Goal: Task Accomplishment & Management: Manage account settings

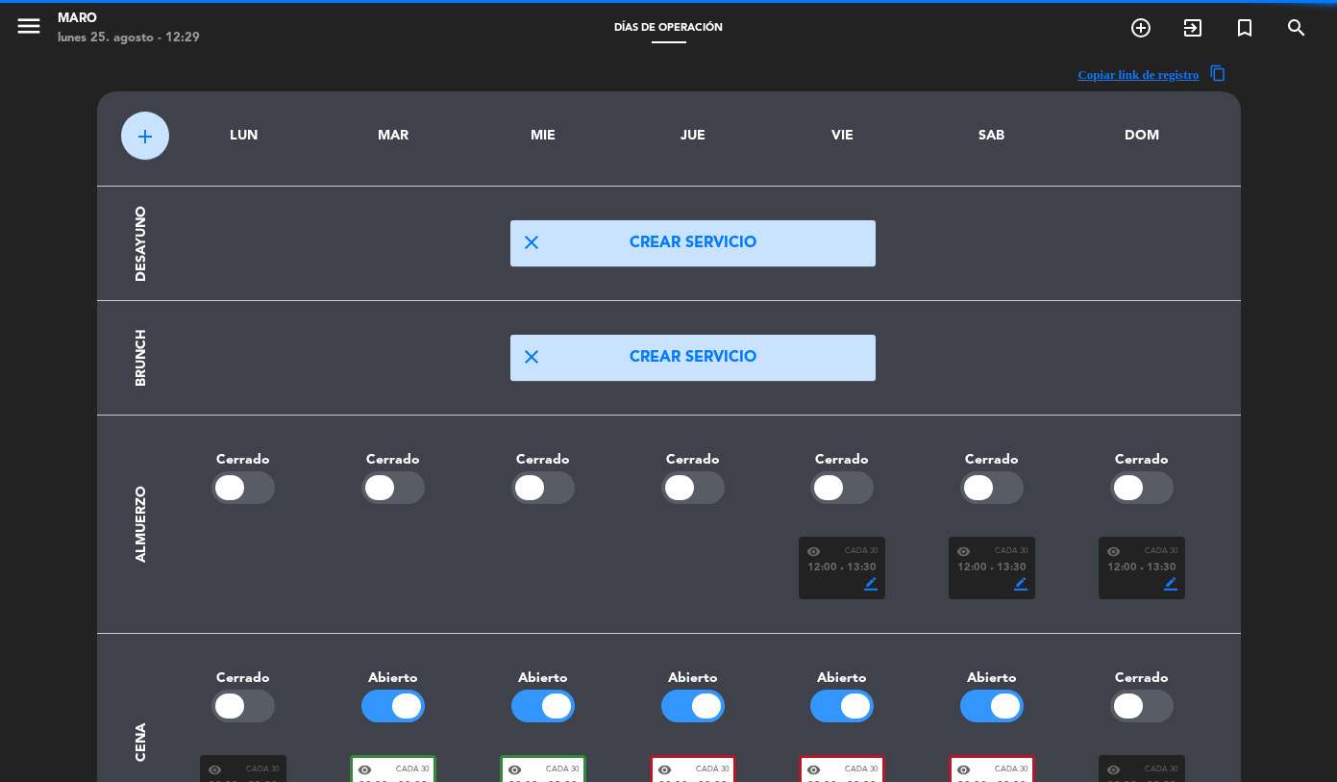
scroll to position [219, 0]
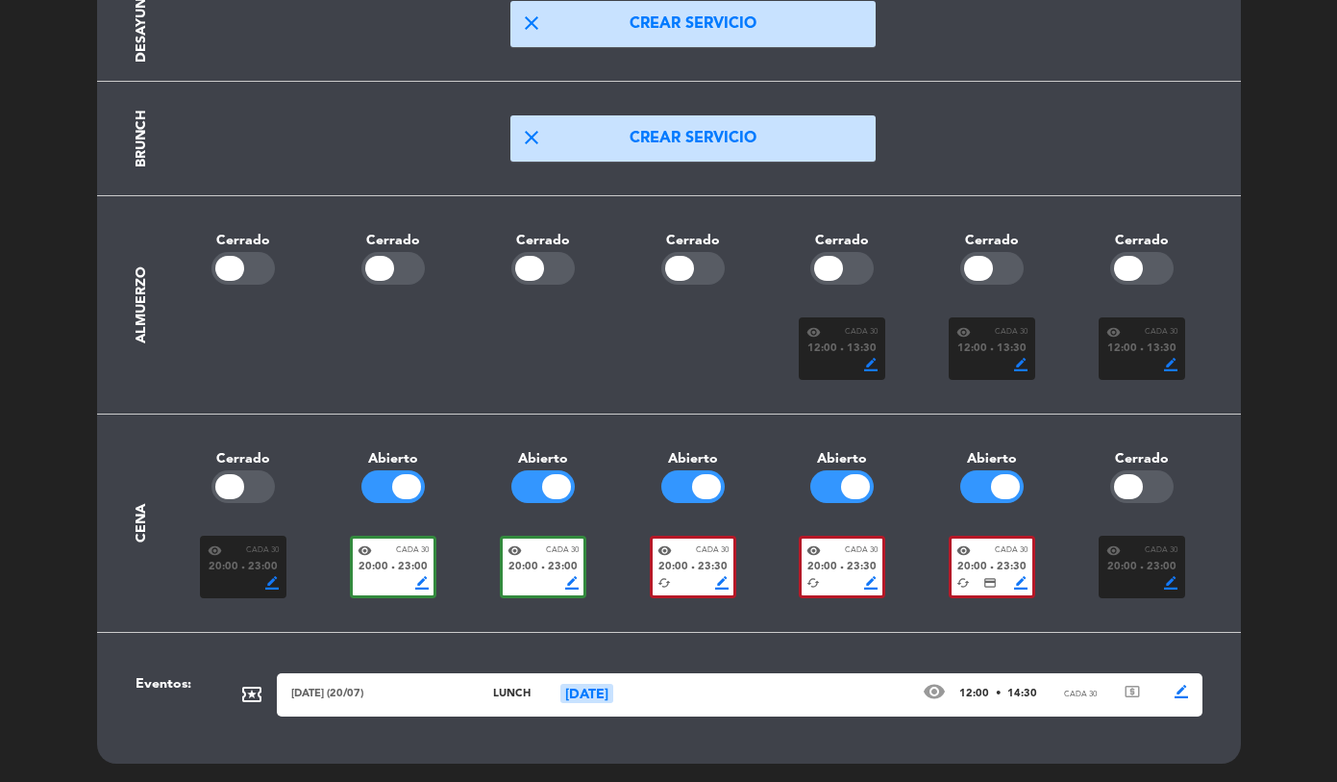
click at [949, 568] on div "visibility Cada 30 20:00 fiber_manual_record 23:30 cached credit_card border_co…" at bounding box center [992, 567] width 87 height 62
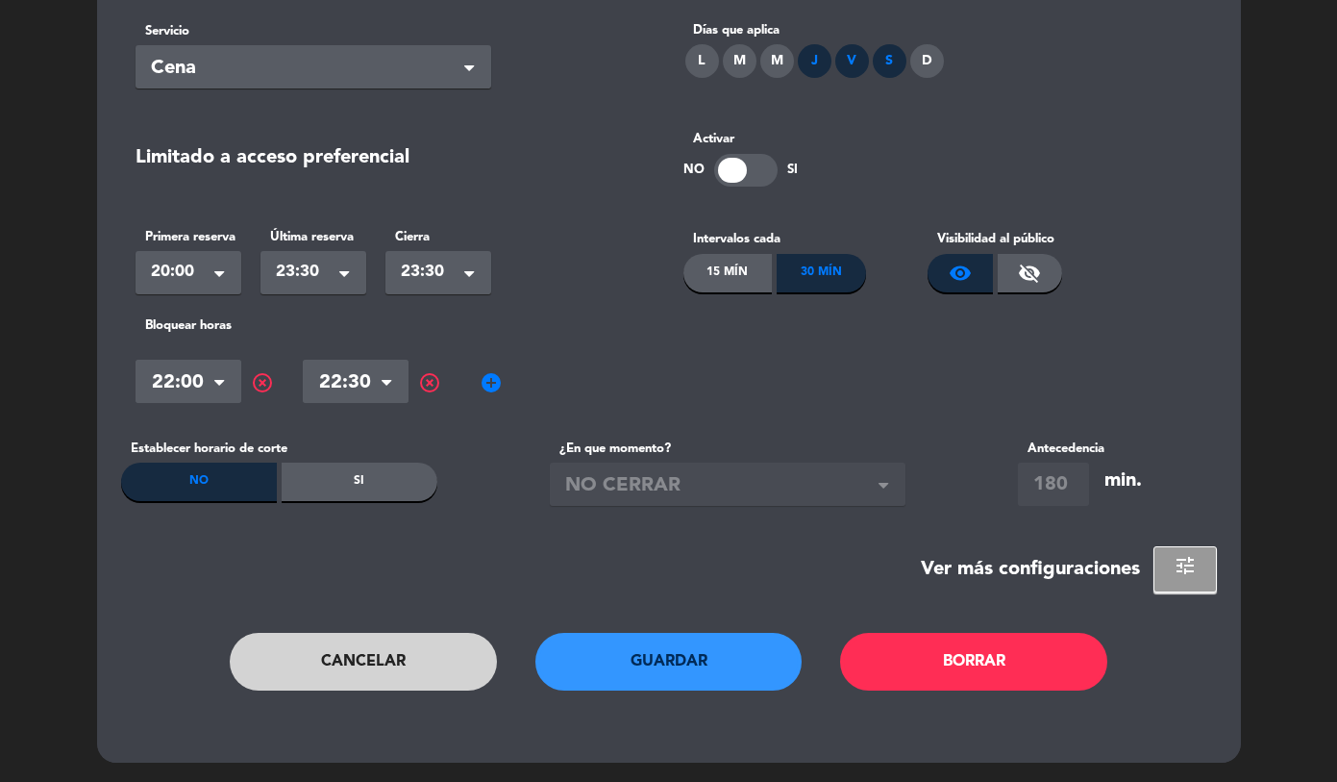
scroll to position [0, 0]
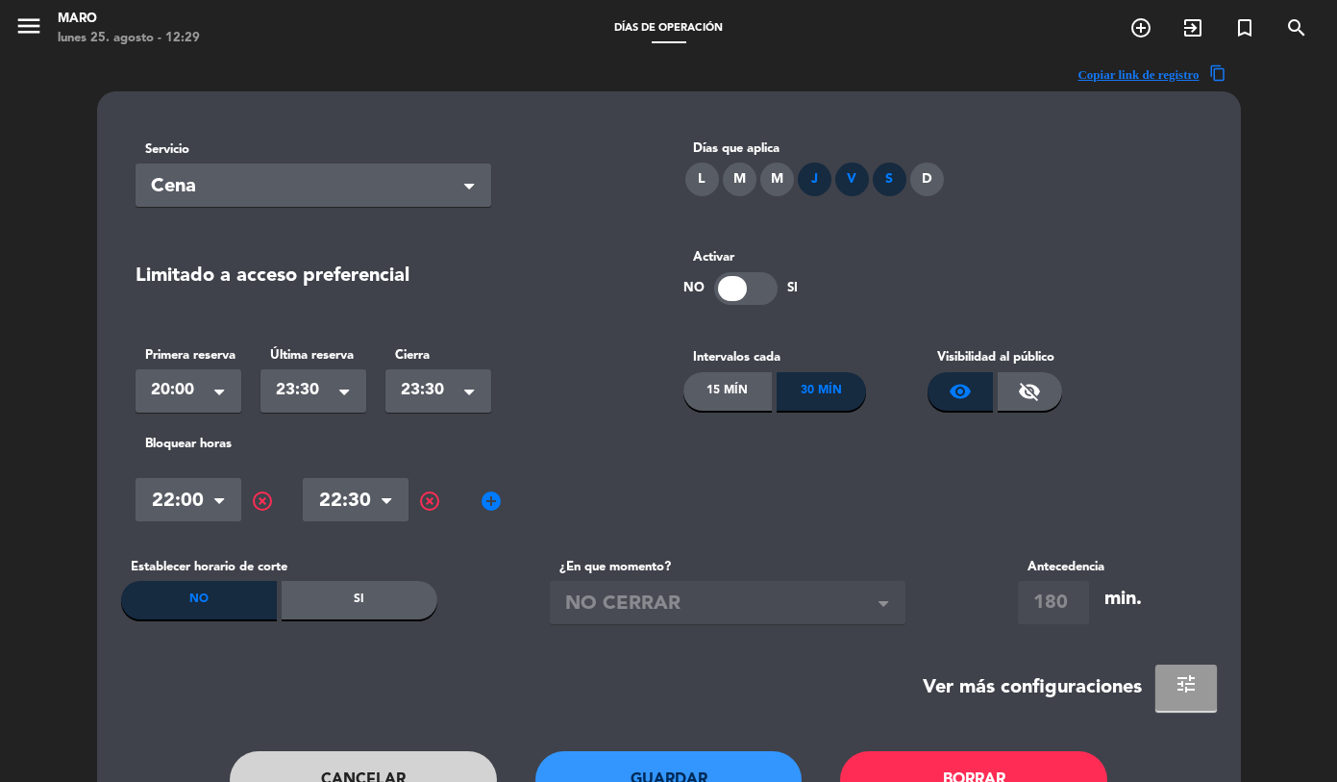
click at [1162, 670] on button "tune" at bounding box center [1187, 687] width 62 height 46
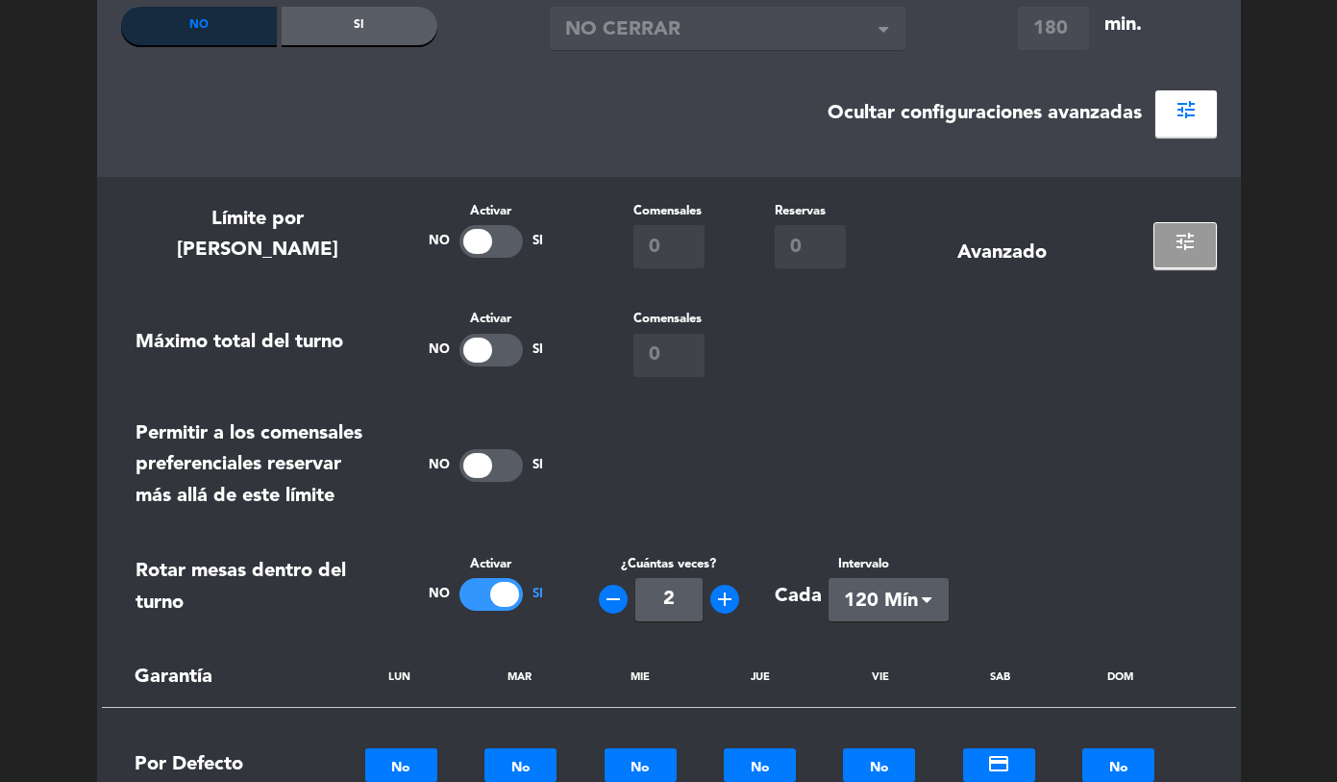
scroll to position [572, 0]
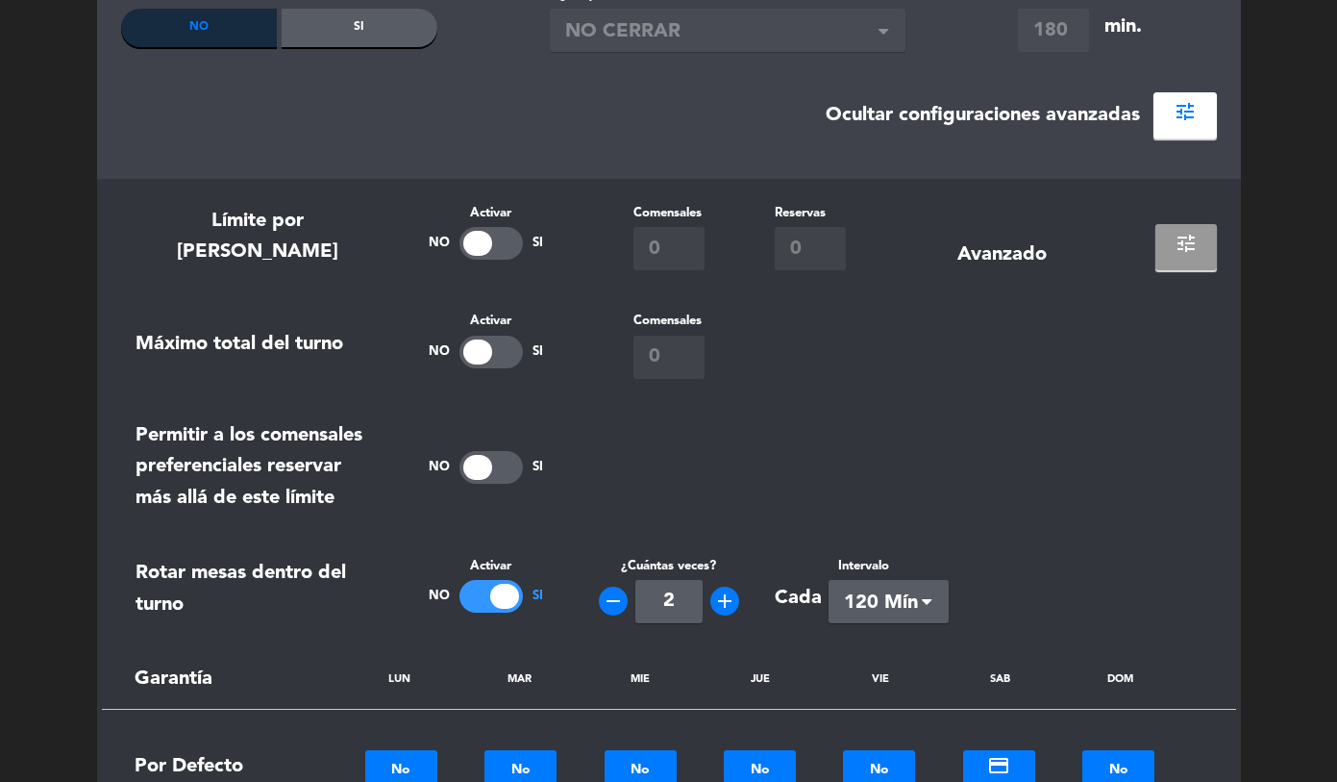
click at [1165, 226] on button "tune" at bounding box center [1187, 247] width 62 height 46
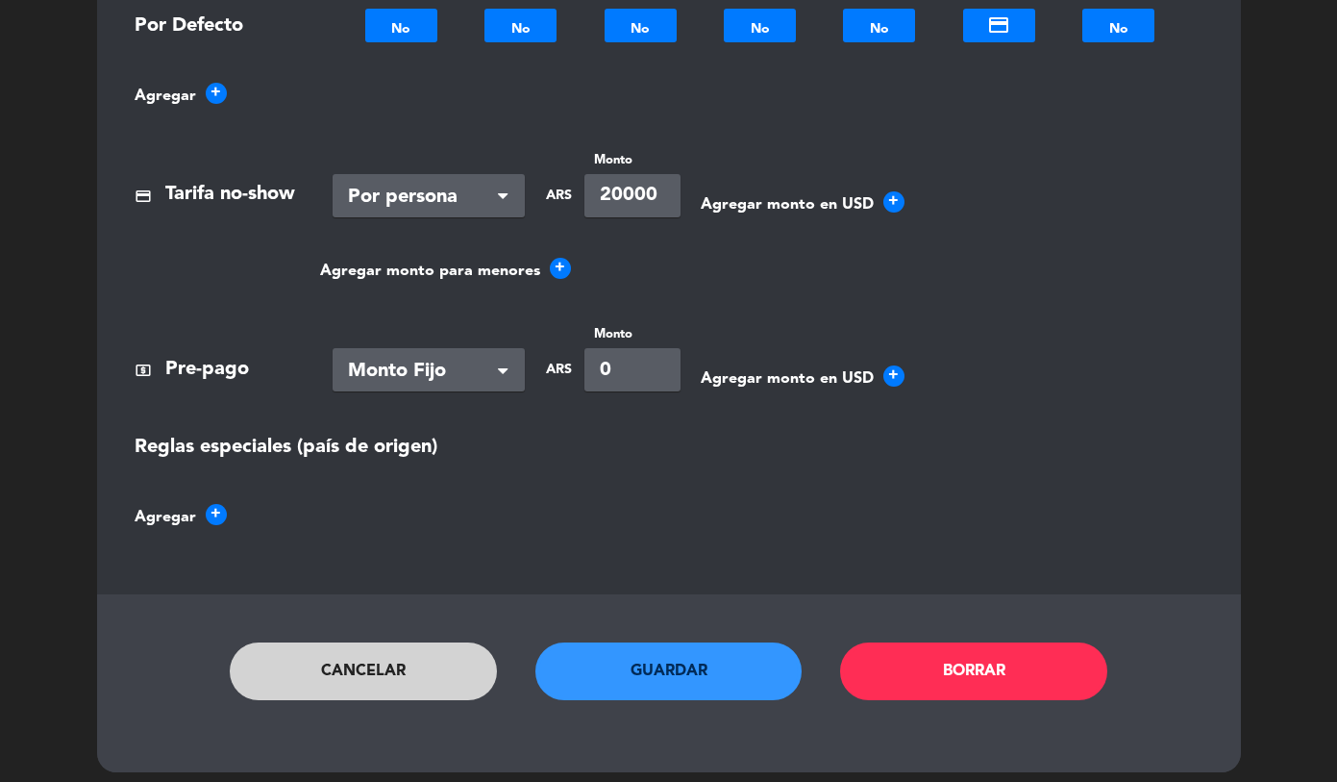
scroll to position [1637, 0]
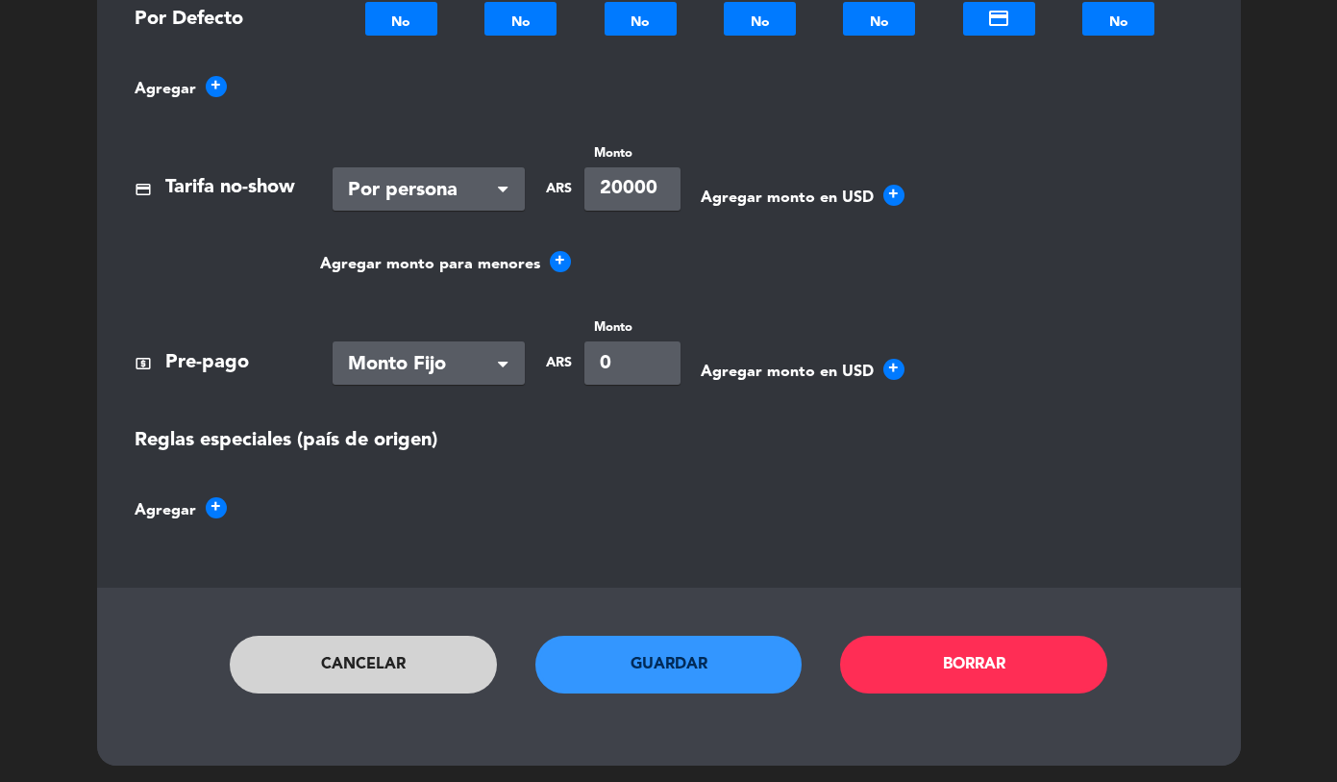
click at [397, 673] on button "Cancelar" at bounding box center [363, 664] width 267 height 58
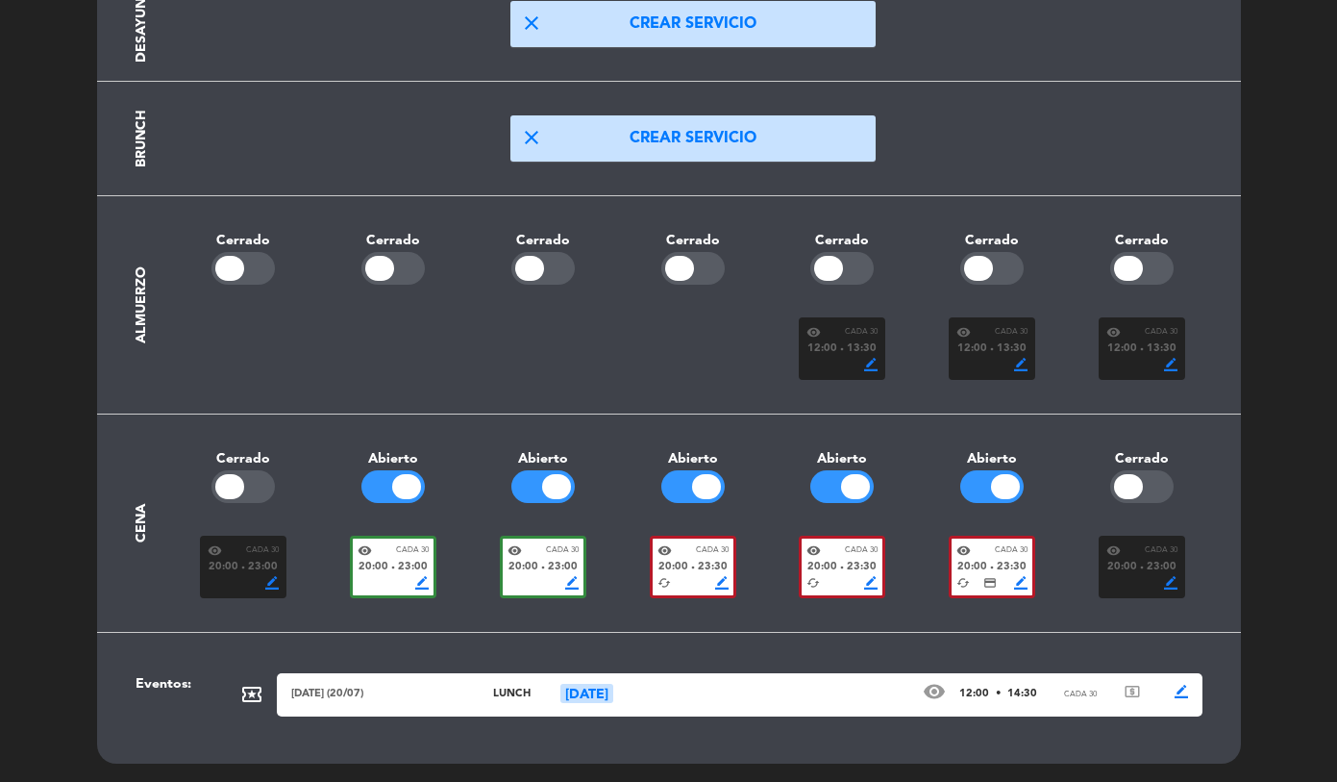
scroll to position [0, 0]
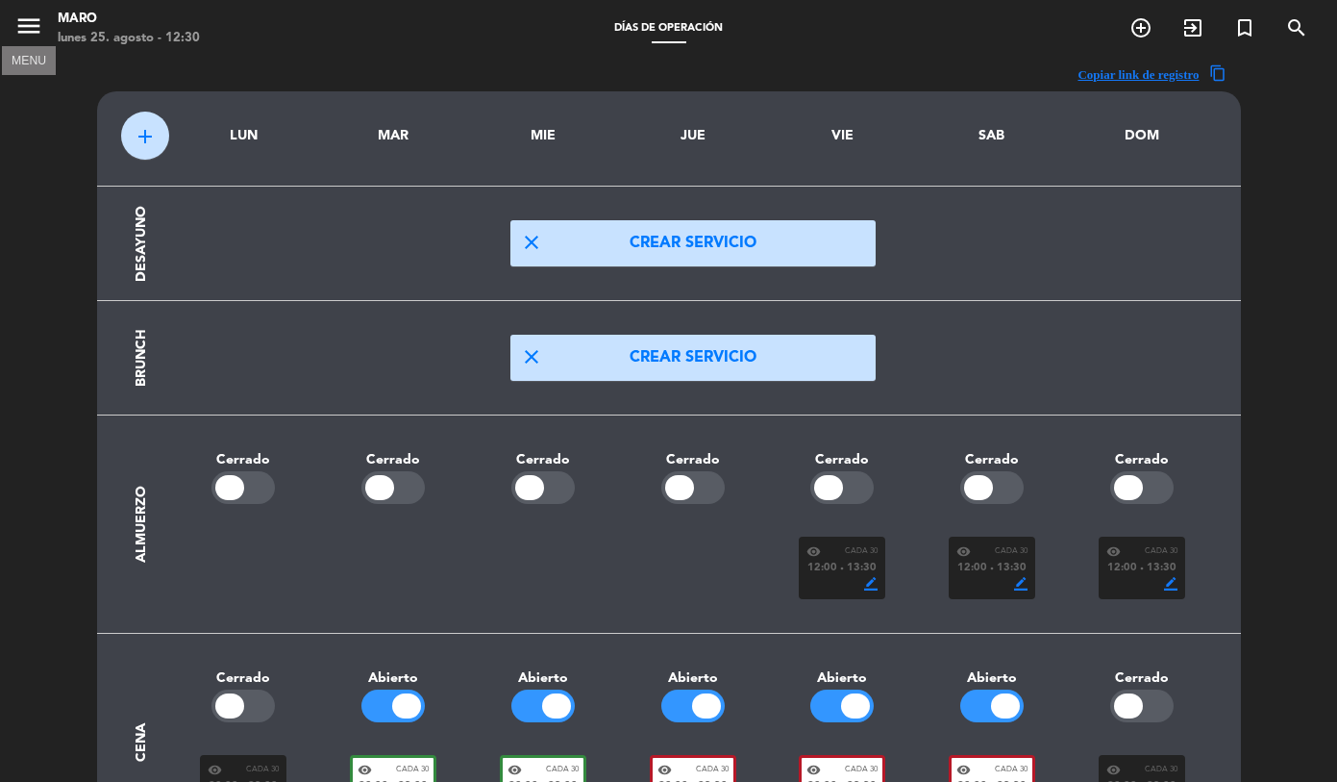
click at [35, 30] on icon "menu" at bounding box center [28, 26] width 29 height 29
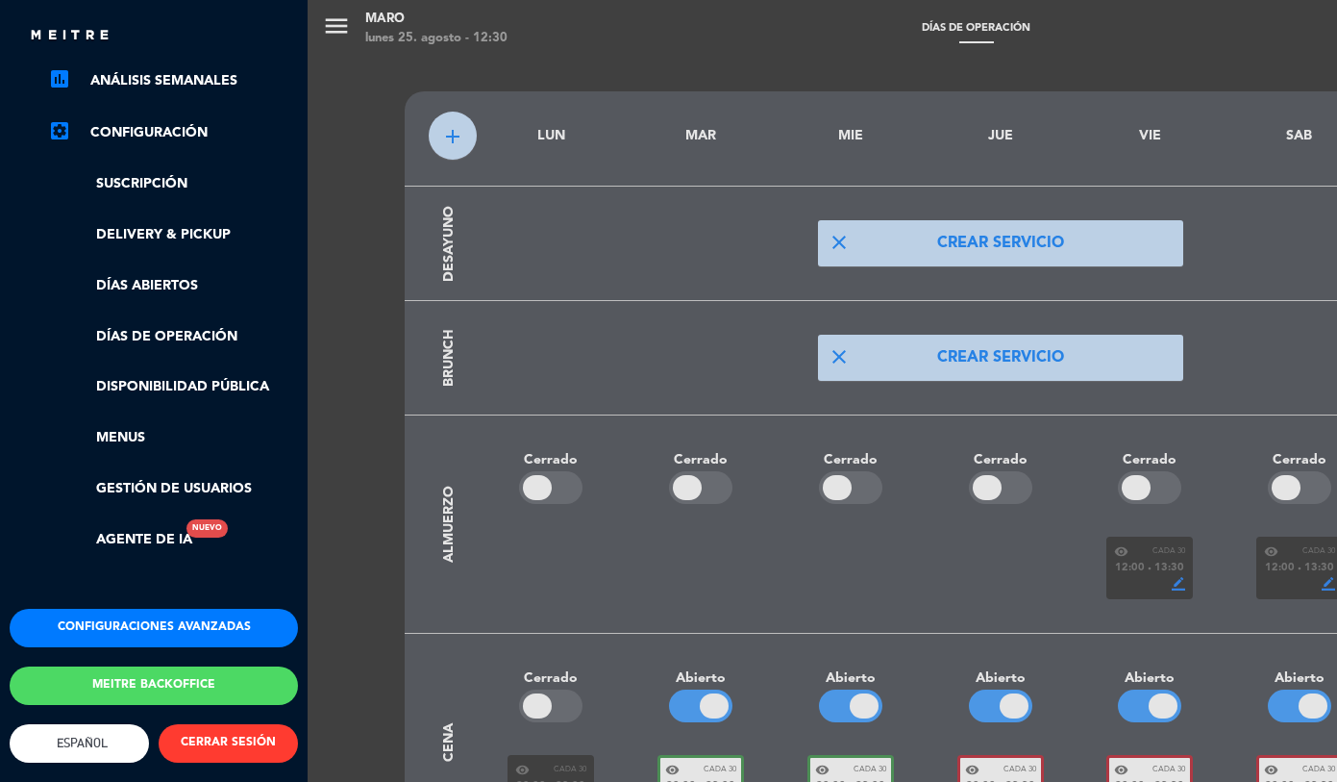
scroll to position [317, 0]
click at [202, 610] on button "Configuraciones avanzadas" at bounding box center [154, 628] width 288 height 38
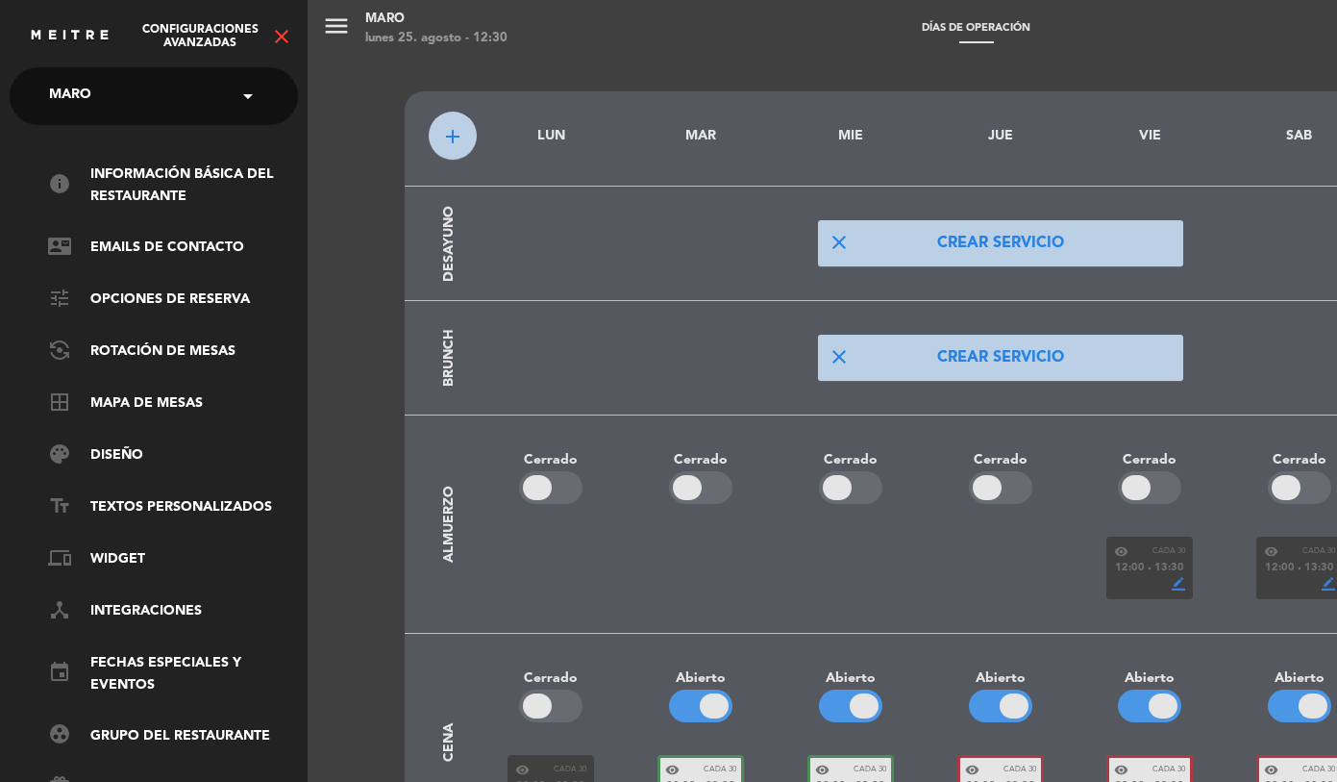
scroll to position [75, 0]
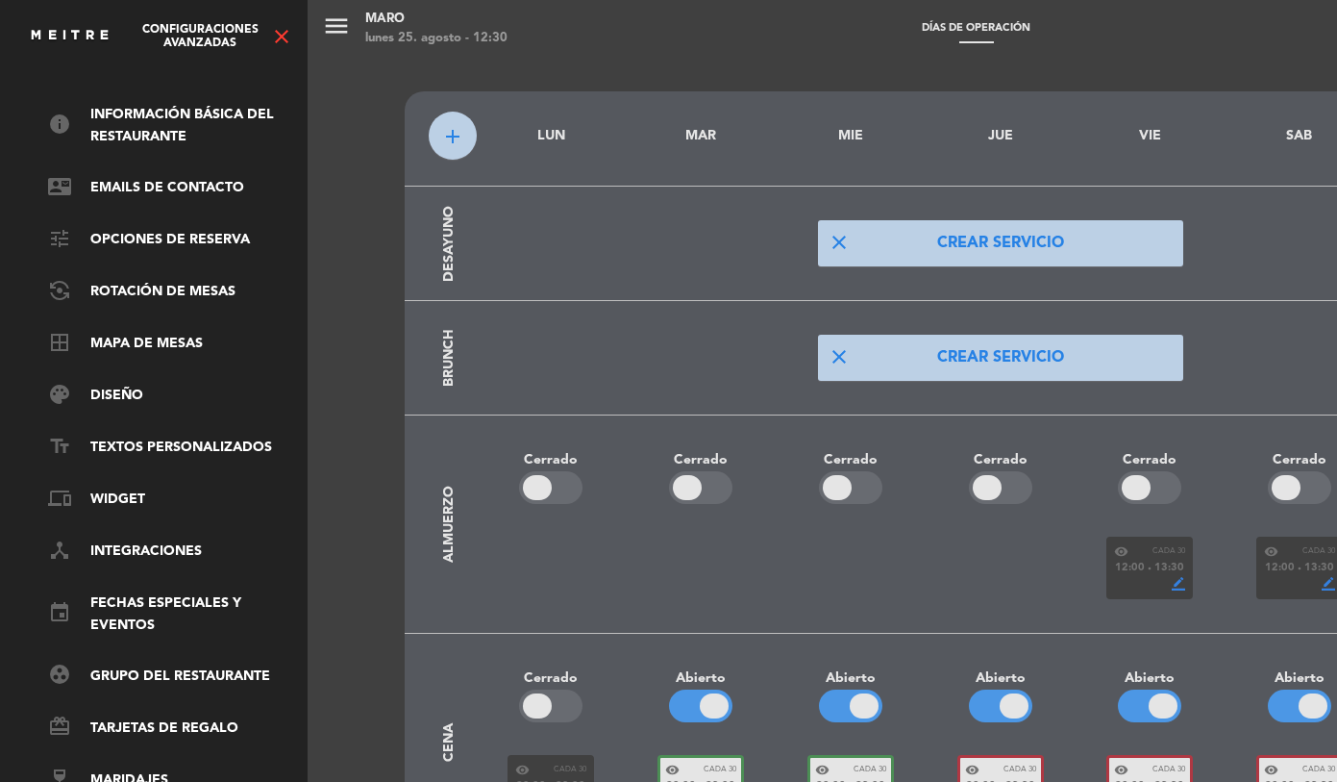
click at [271, 32] on icon "close" at bounding box center [281, 36] width 23 height 23
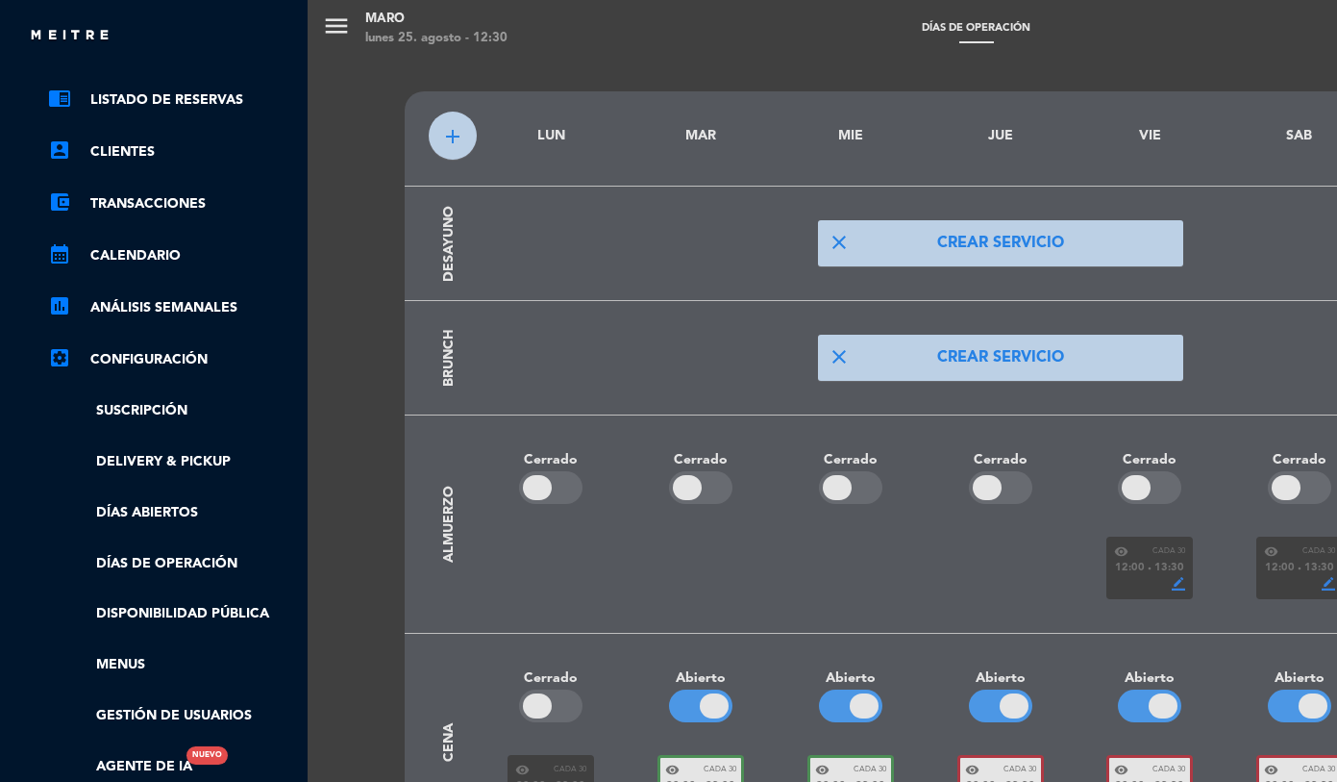
scroll to position [317, 0]
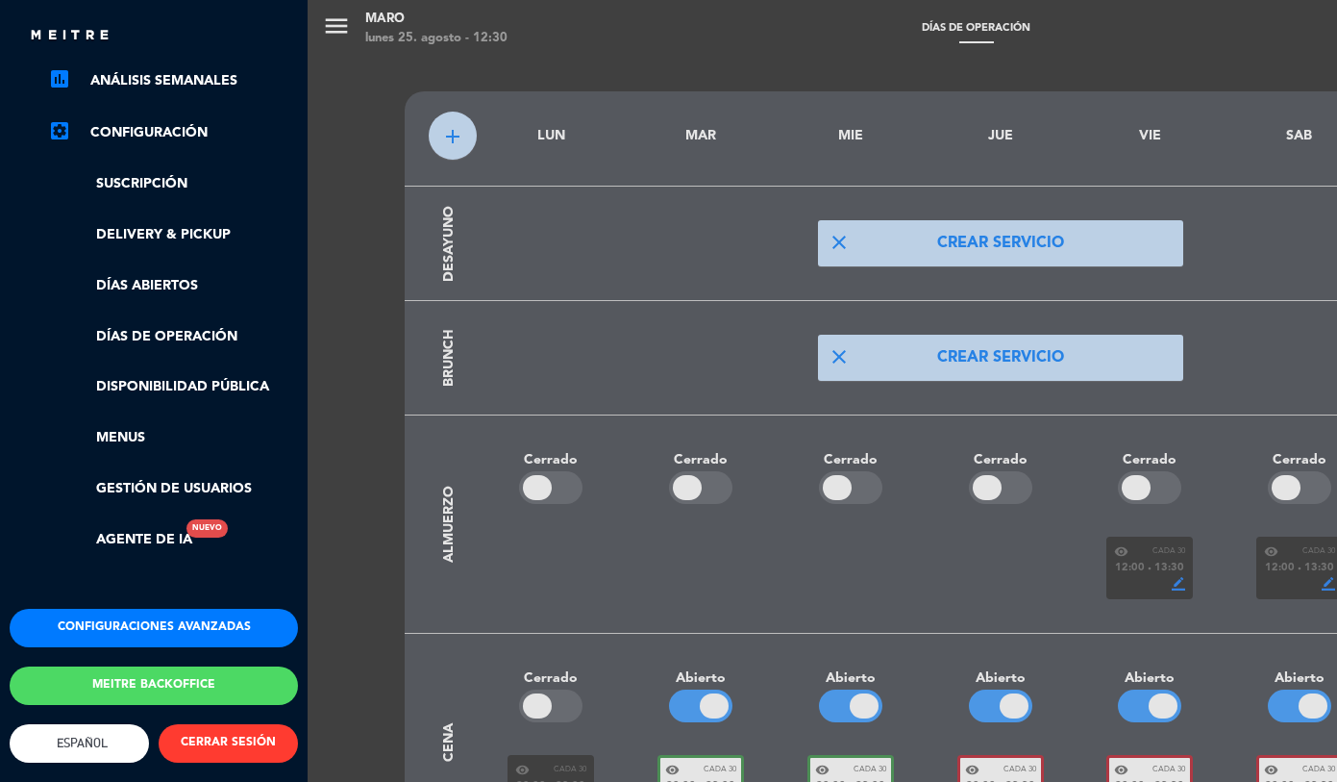
click at [123, 611] on button "Configuraciones avanzadas" at bounding box center [154, 628] width 288 height 38
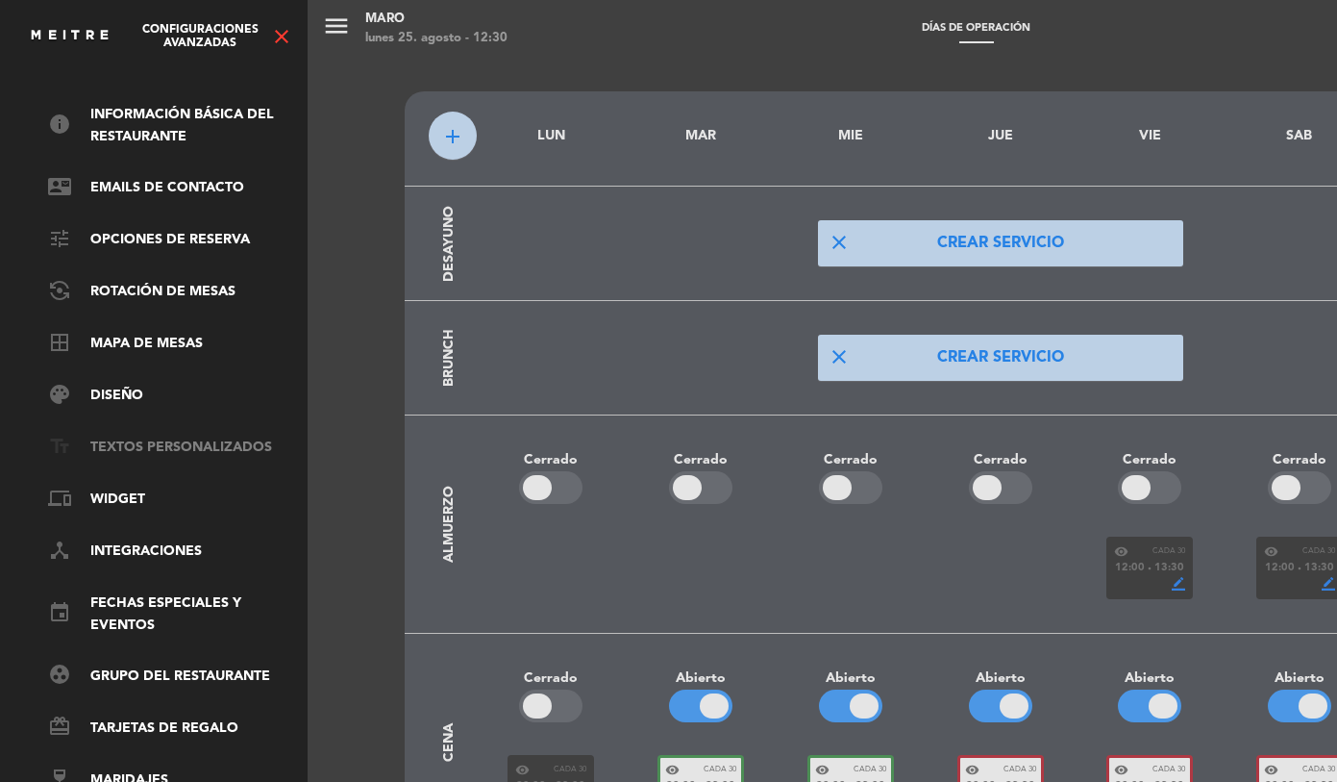
scroll to position [74, 0]
click at [152, 438] on link "text_fields Textos Personalizados" at bounding box center [172, 447] width 250 height 23
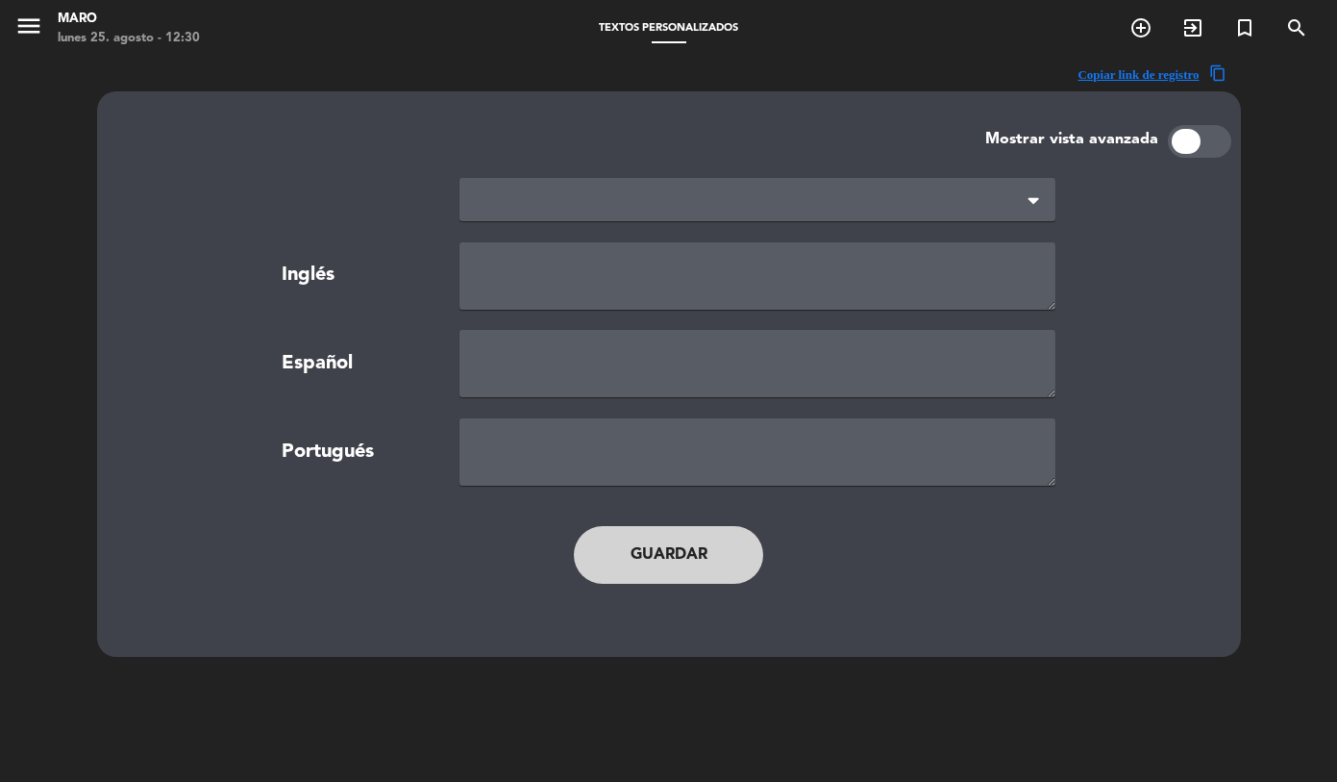
type textarea "TERMS AND CONDITIONS"
type textarea "TÉRMINOS Y CONDICIONES"
type textarea "TERMOS E CONDIÇÕES"
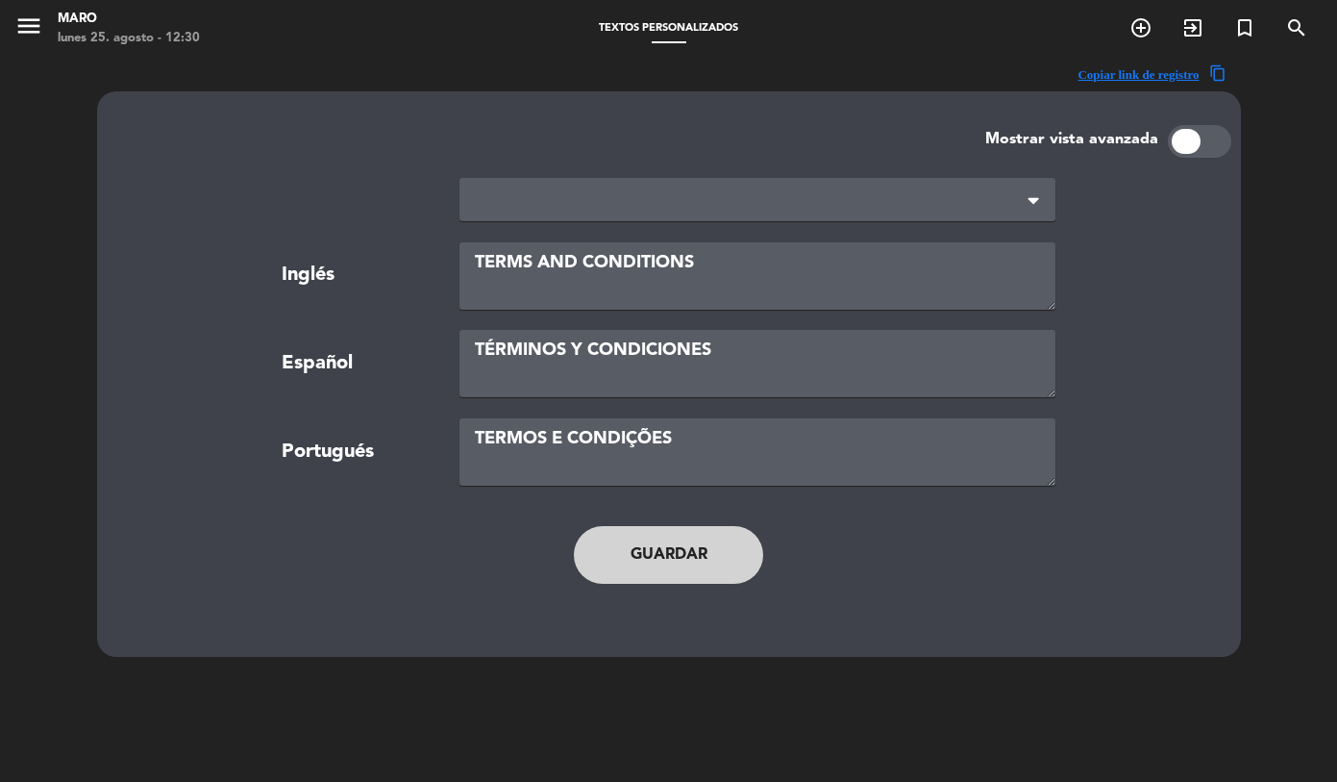
scroll to position [58, 0]
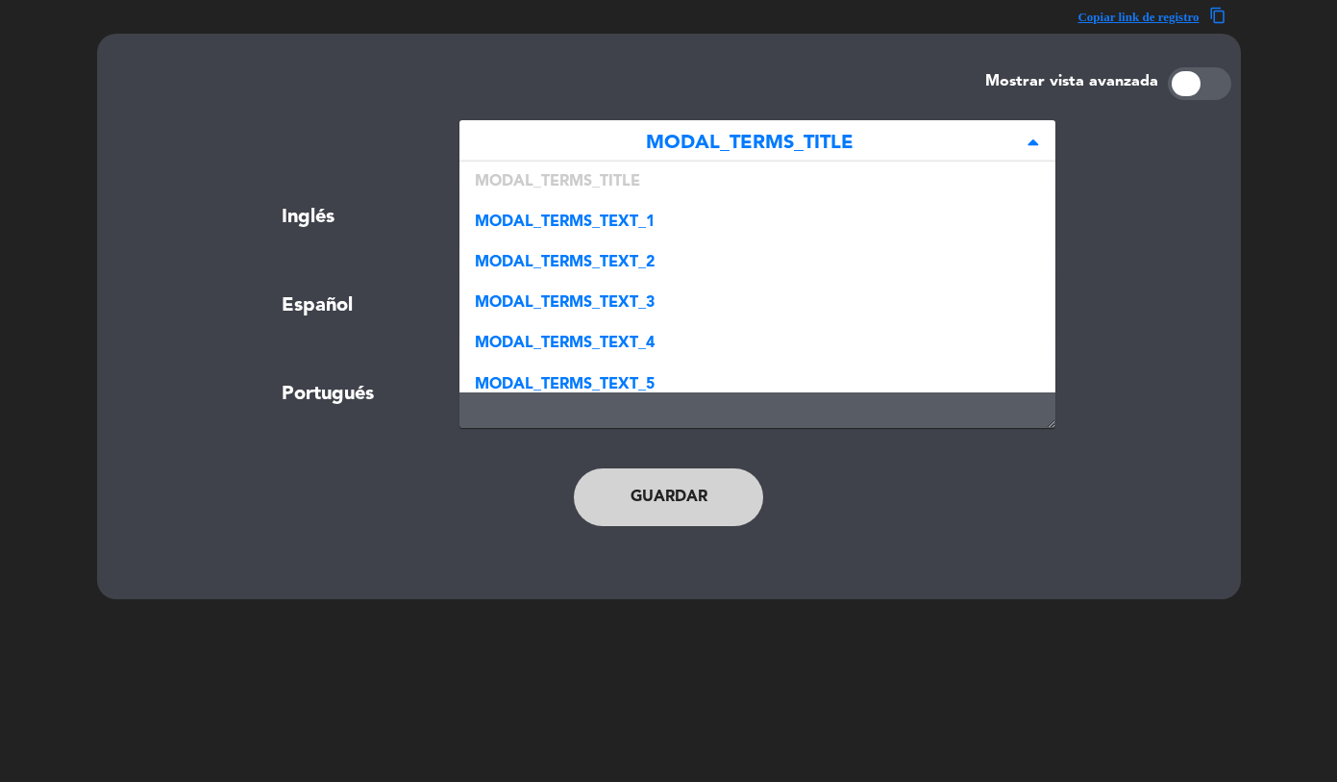
click at [772, 154] on span "MODAL_TERMS_TITLE" at bounding box center [750, 144] width 550 height 32
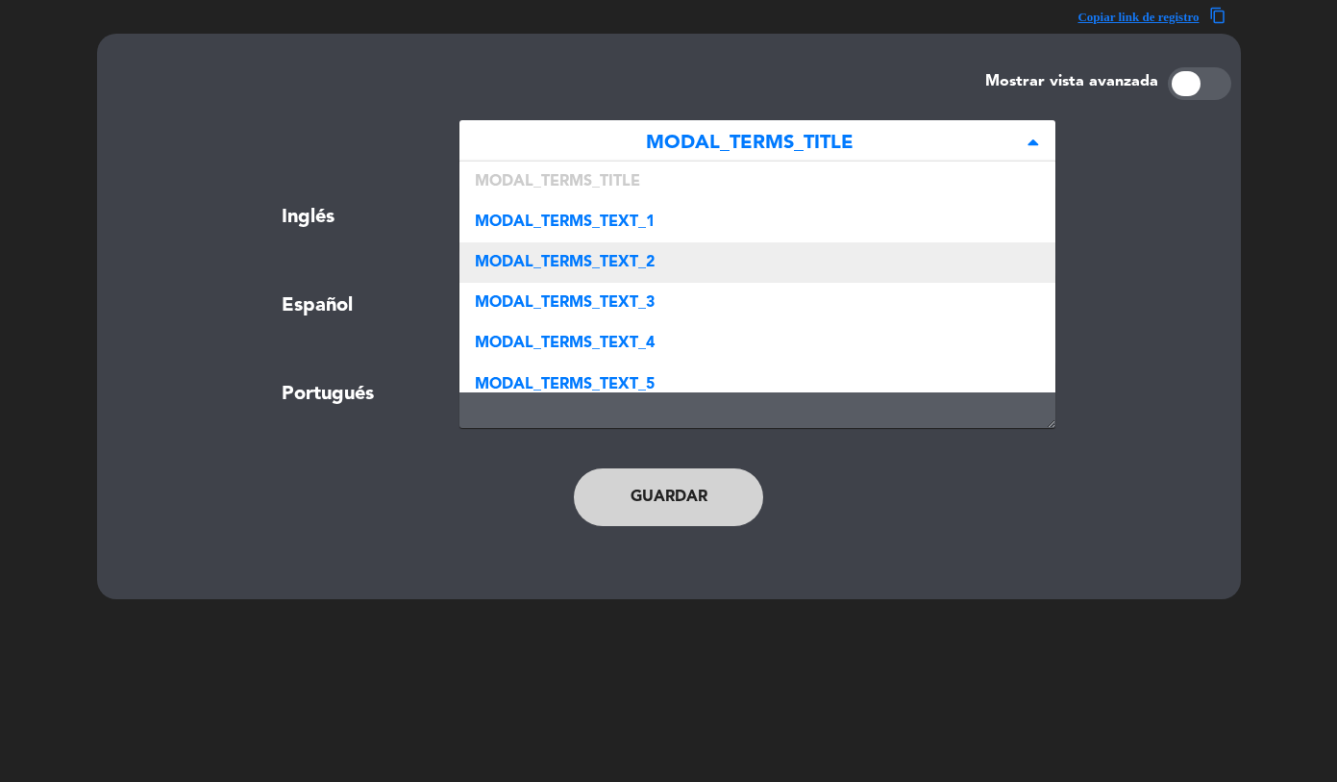
scroll to position [377, 0]
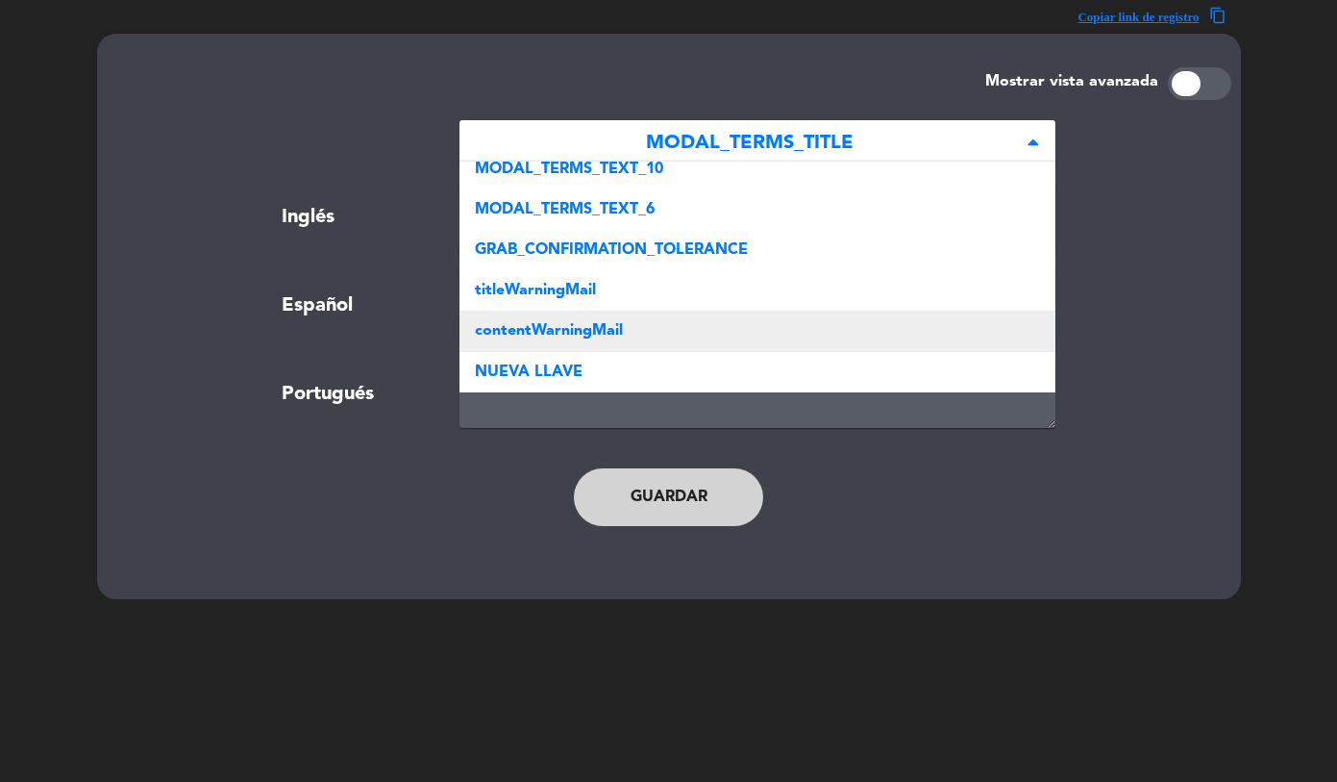
click at [618, 313] on div "contentWarningMail" at bounding box center [758, 331] width 596 height 40
type textarea "<p>Please note that the tolerance time for arrival is 15 minutes.</p>"
type textarea "<p>Le recordamos que el tiempo de tolerancia es de 15 minutos.</p>"
type textarea "<p>Por favor lembre-se que o tempo de tolerância é de 15 minutos.</p>"
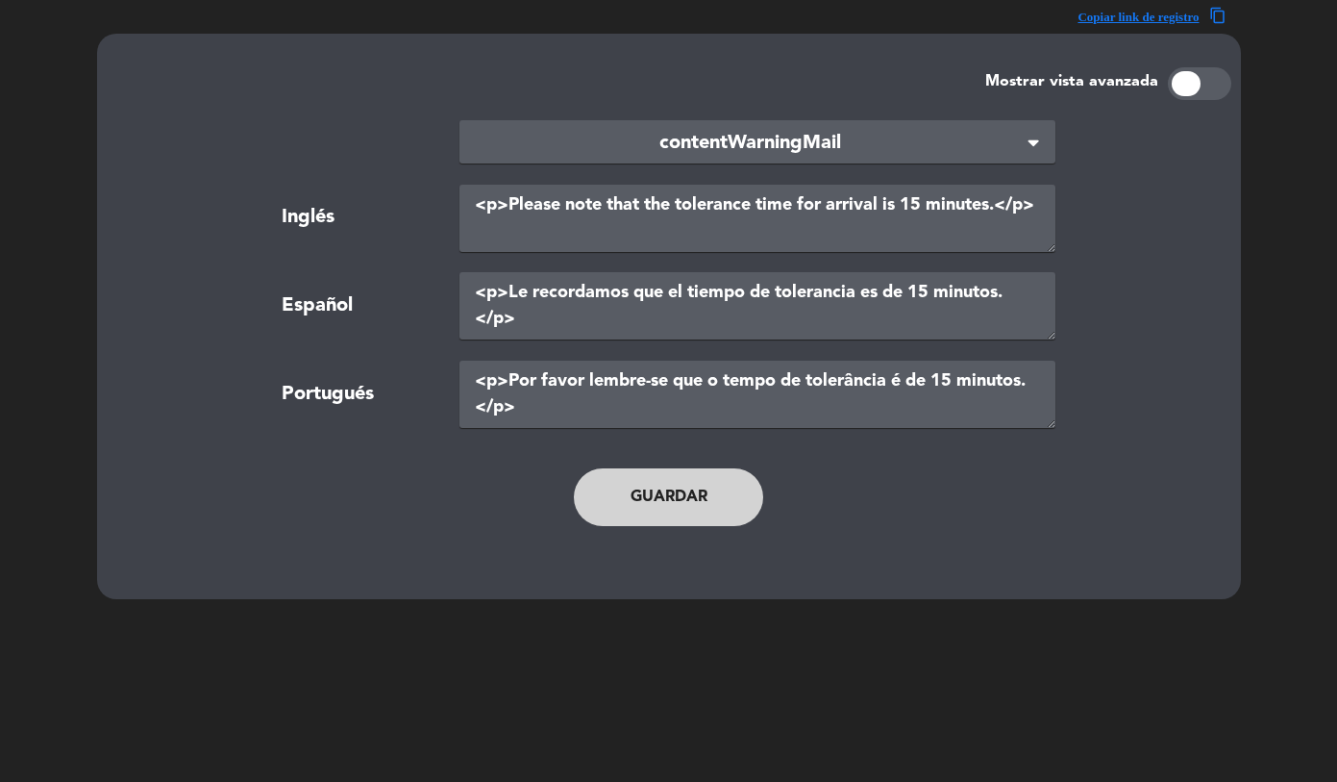
click at [629, 147] on span "contentWarningMail" at bounding box center [750, 144] width 550 height 32
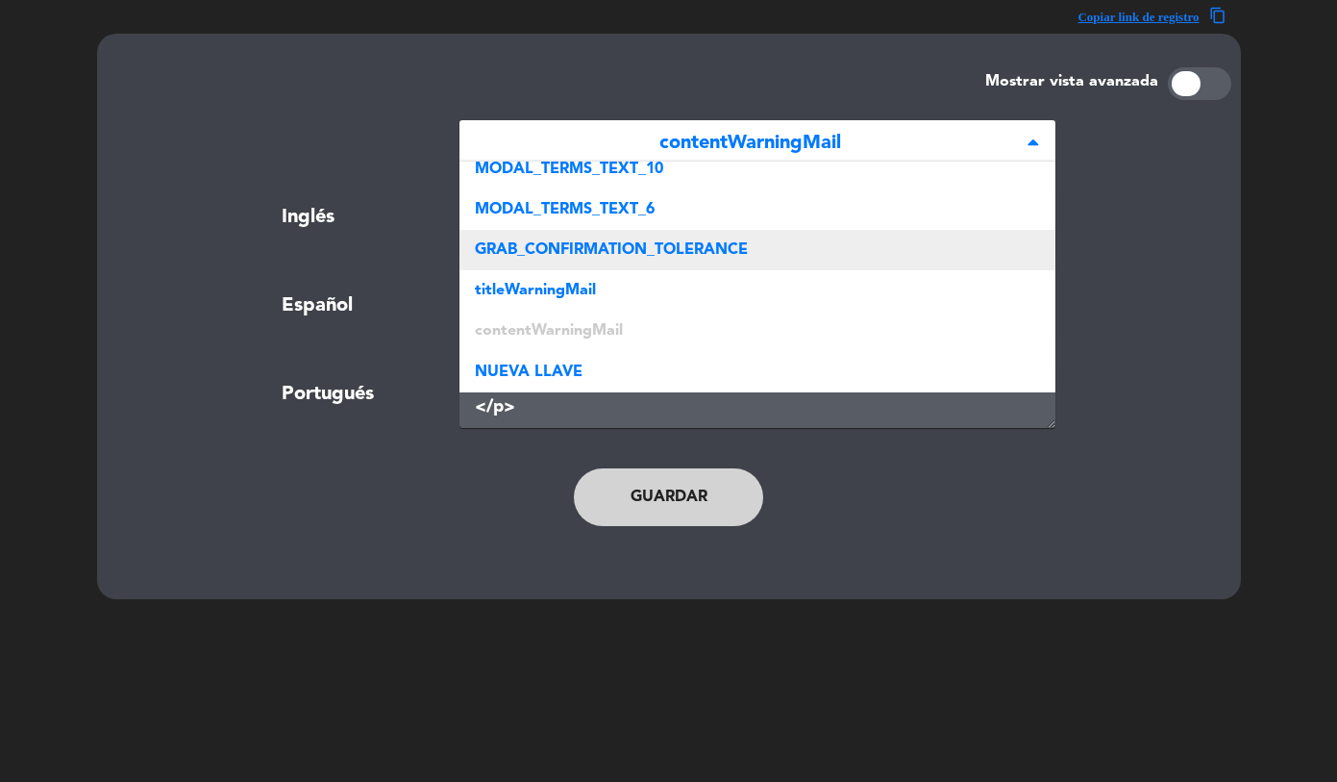
click at [621, 242] on span "GRAB_CONFIRMATION_TOLERANCE" at bounding box center [611, 249] width 273 height 15
type textarea "<p><strong>Importante:</strong></p> <ul> <li>⁠Recuerde RECONFIRMAR su reserva d…"
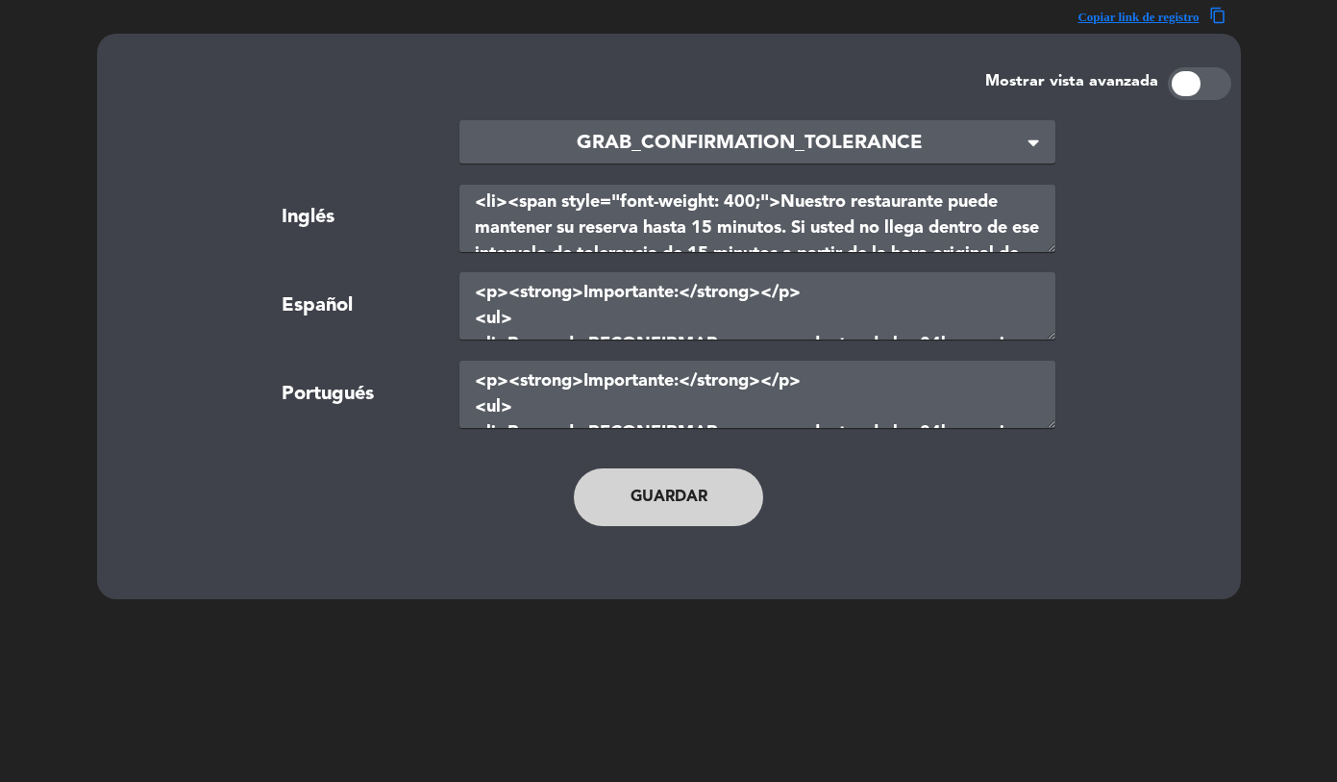
scroll to position [337, 0]
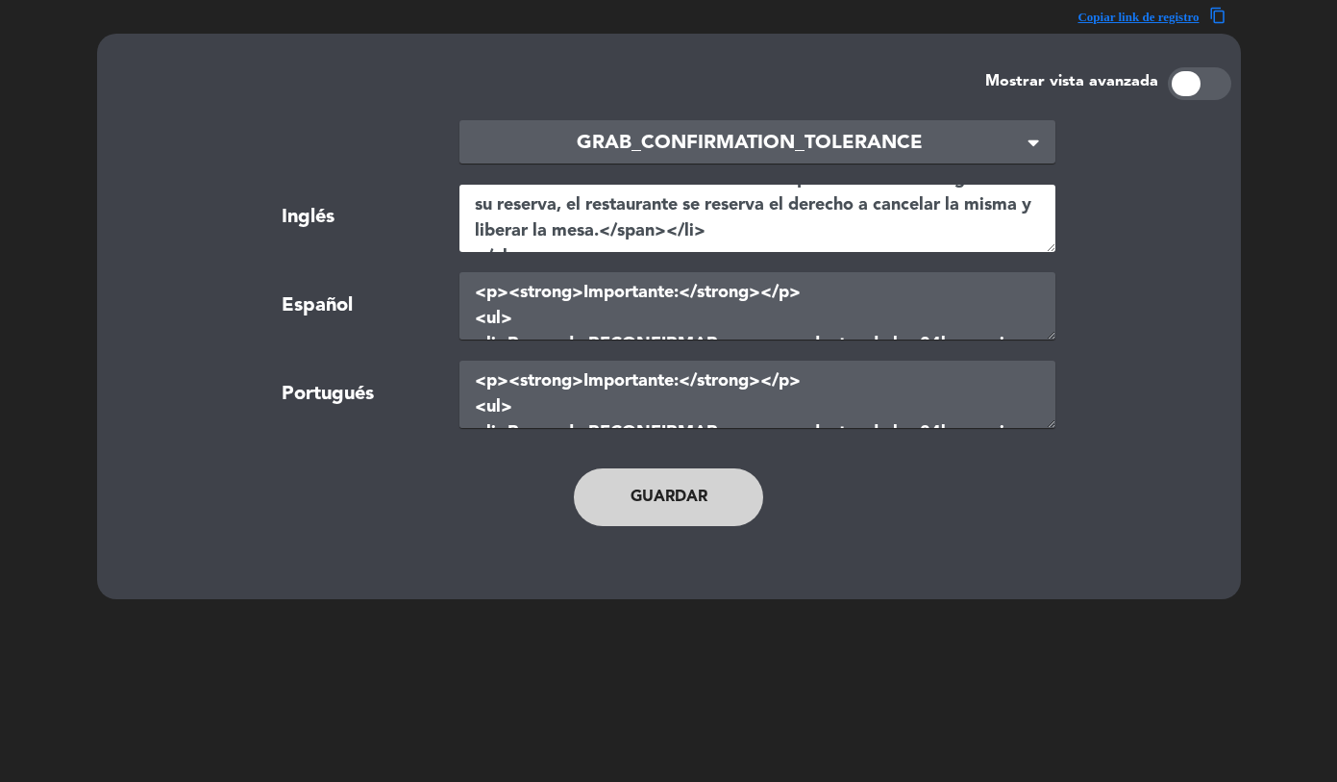
click at [619, 208] on textarea "<p><strong>Importante:</strong></p> <ul> <li>⁠Recuerde RECONFIRMAR su reserva d…" at bounding box center [758, 218] width 596 height 67
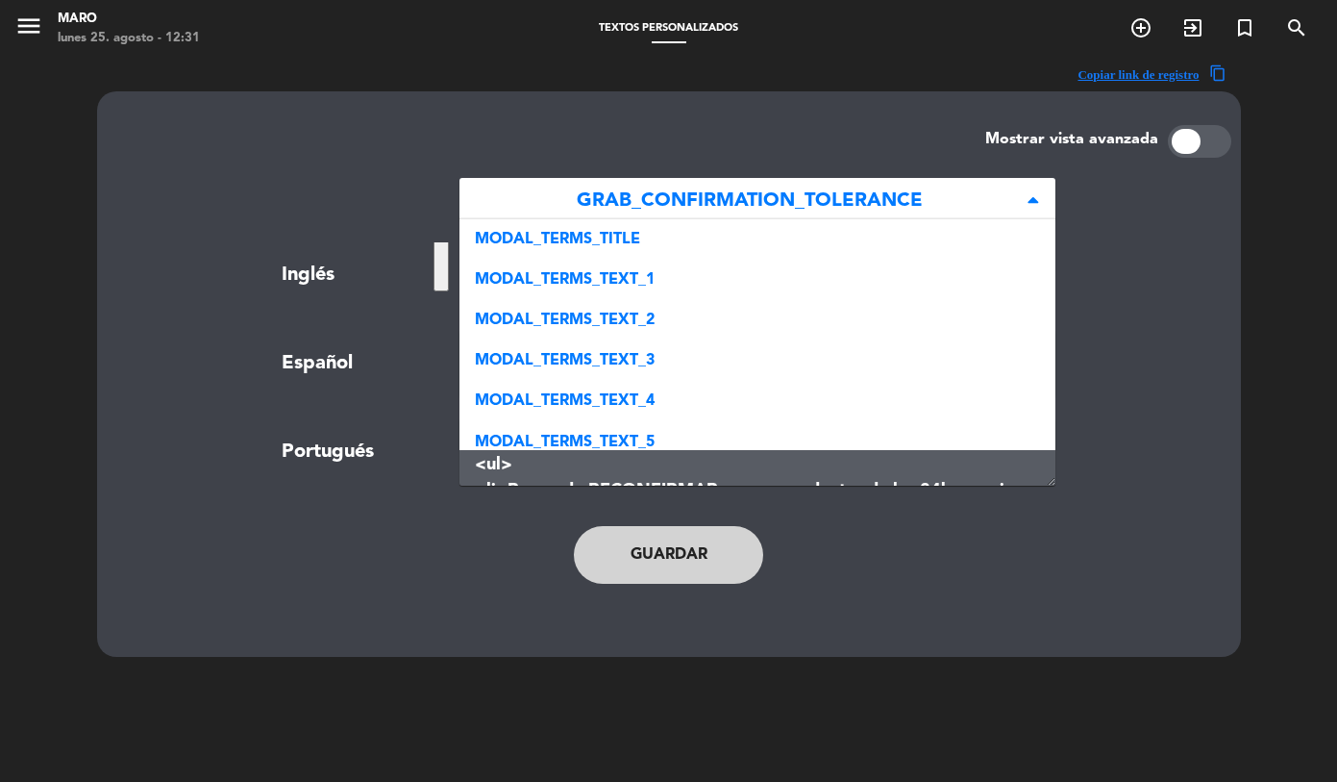
click at [638, 194] on span "GRAB_CONFIRMATION_TOLERANCE" at bounding box center [750, 202] width 550 height 32
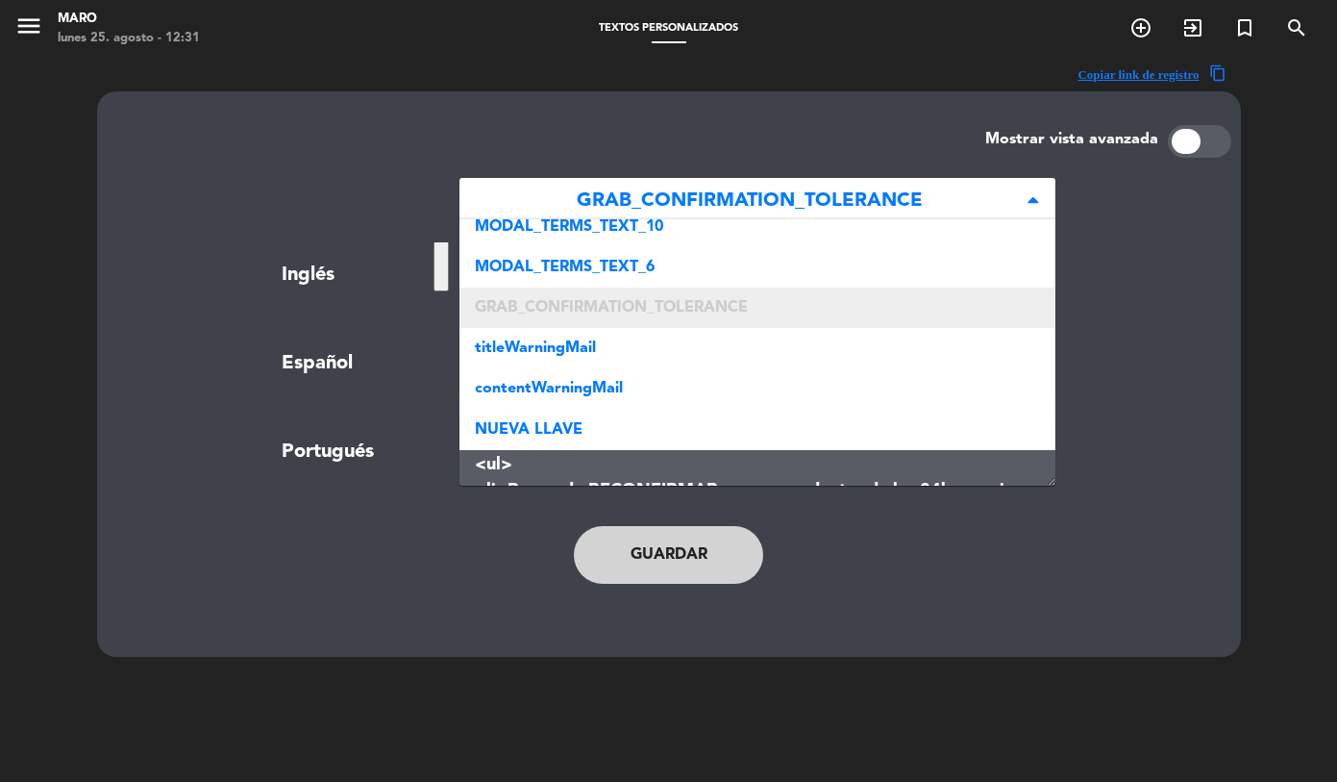
scroll to position [58, 0]
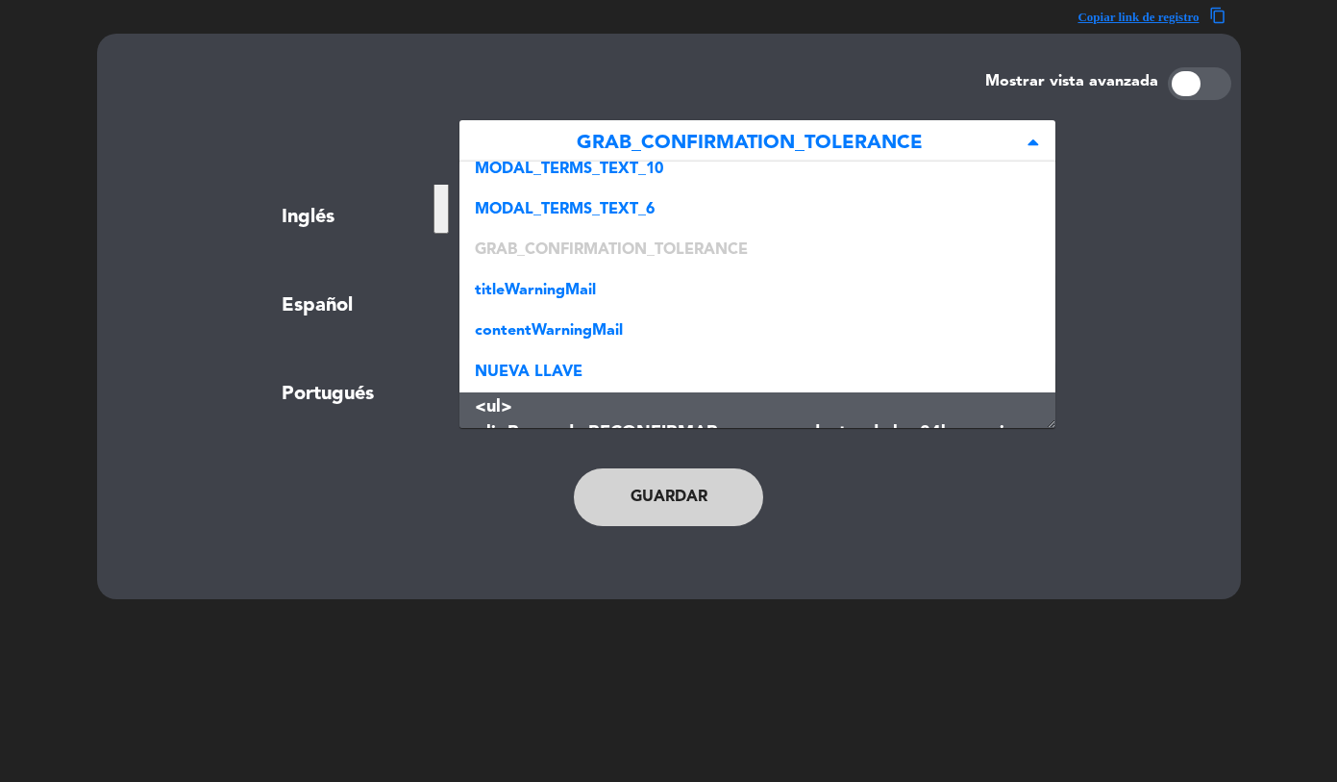
drag, startPoint x: 594, startPoint y: 306, endPoint x: 592, endPoint y: 316, distance: 10.7
click at [594, 308] on div "titleWarningMail" at bounding box center [758, 290] width 596 height 40
type textarea "<p><b>ATTENTION</b></p>"
type textarea "<p><b>ATENCIÓN</b></p>"
type textarea "<p><b>ATENÇÃO</b></p>"
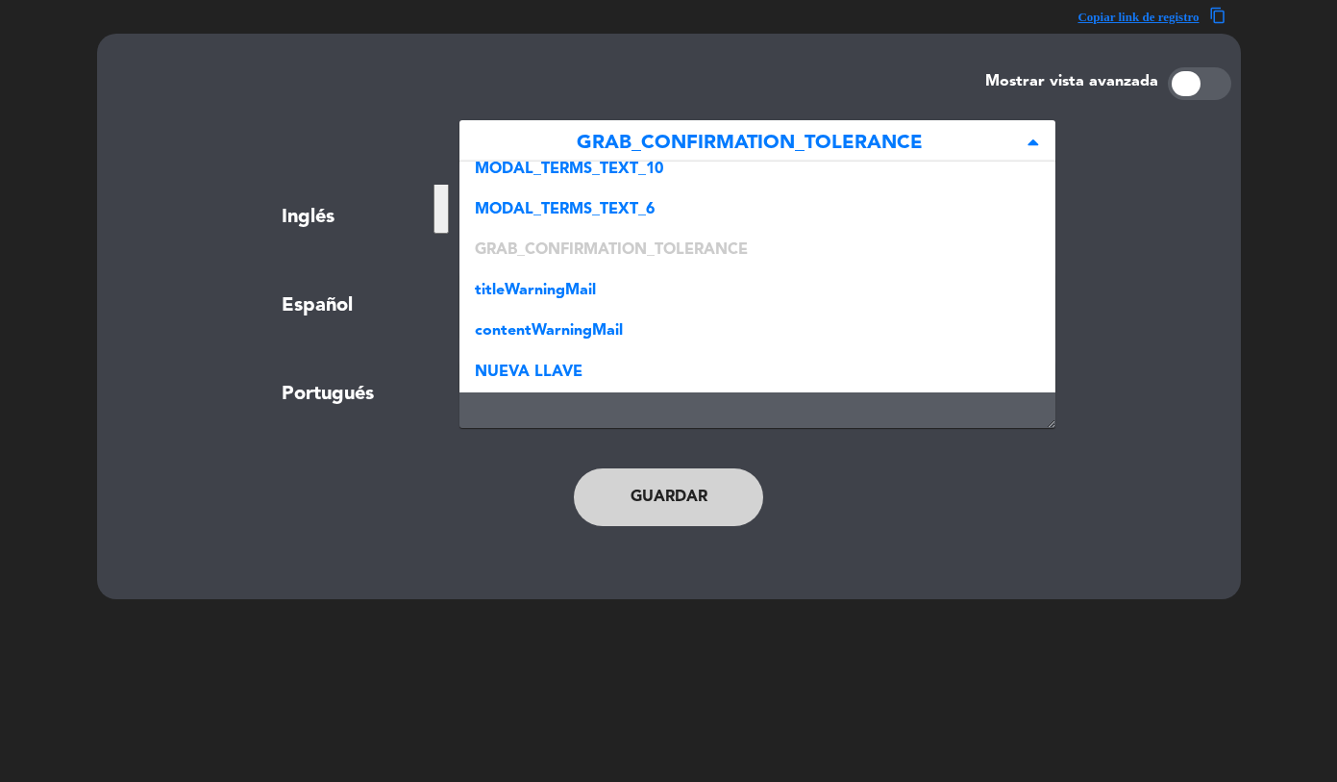
scroll to position [0, 0]
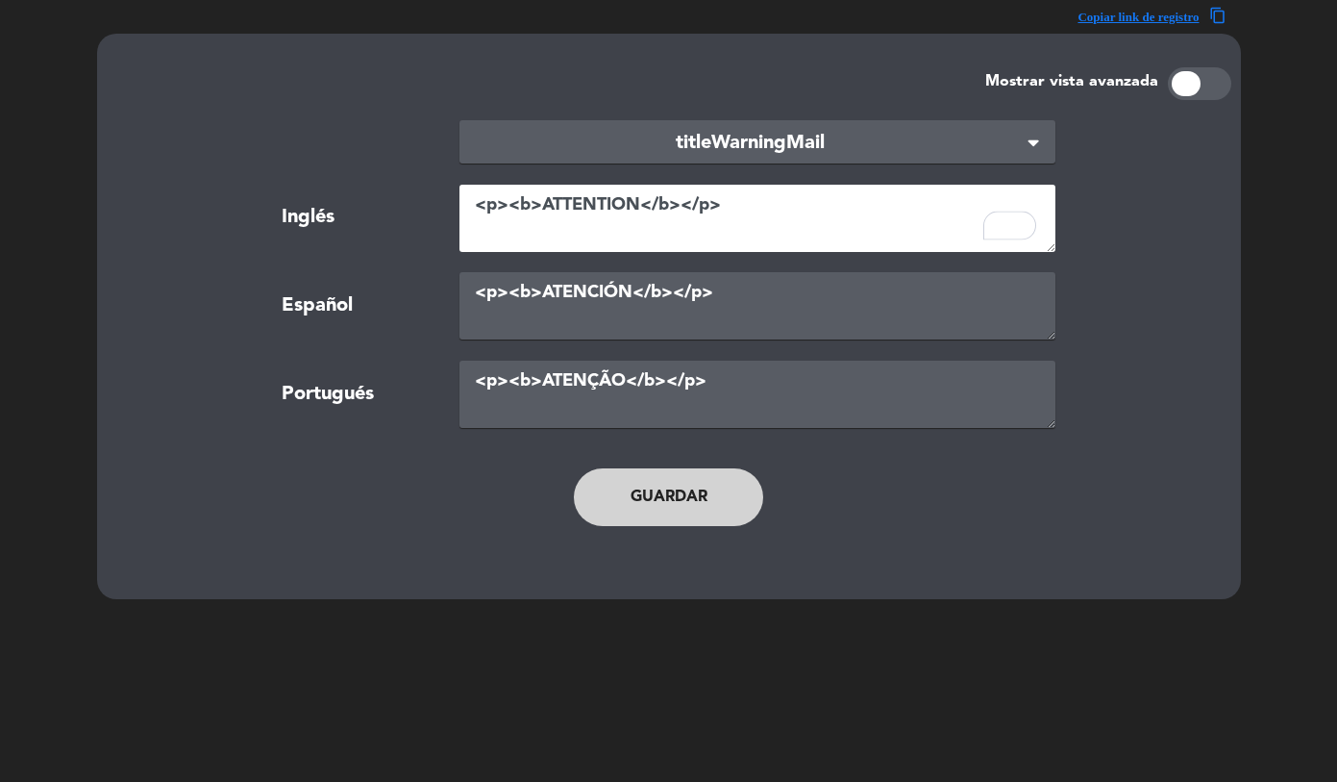
click at [575, 147] on span "titleWarningMail" at bounding box center [750, 144] width 550 height 32
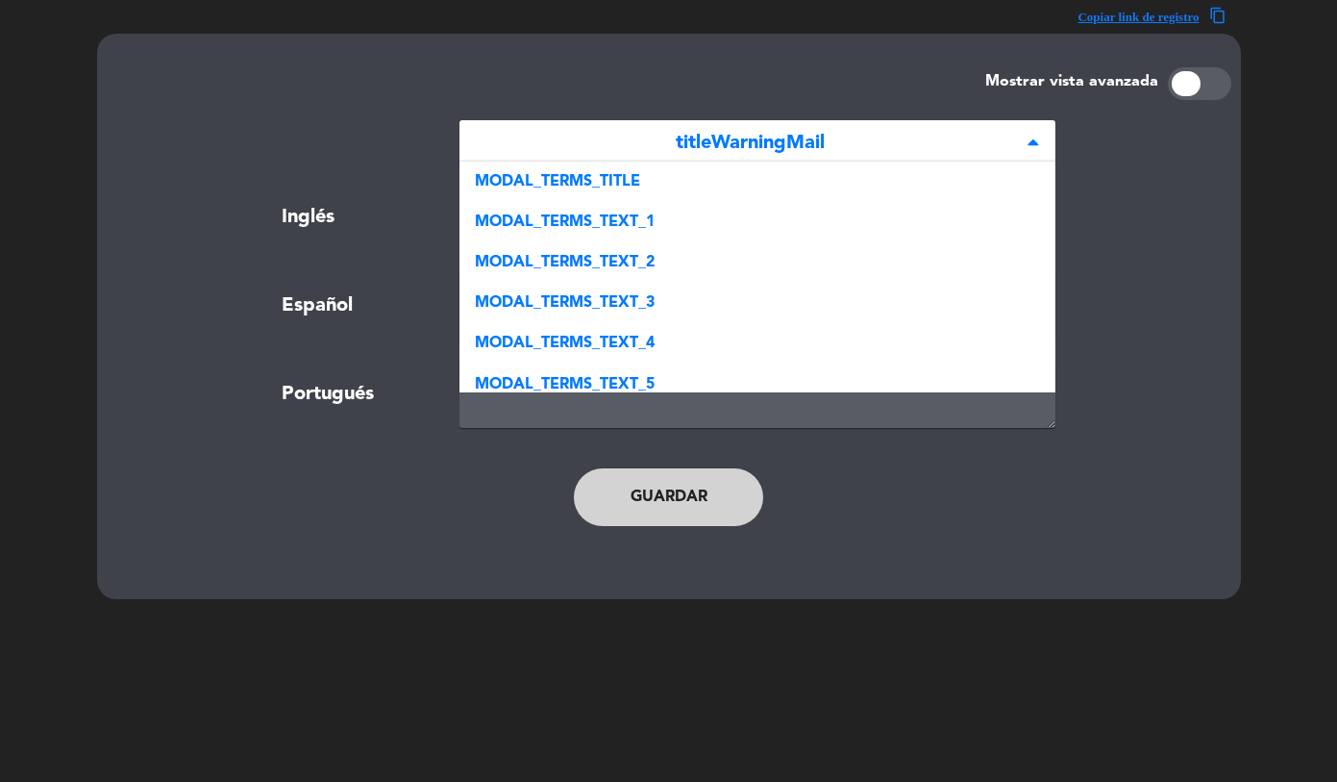
scroll to position [377, 0]
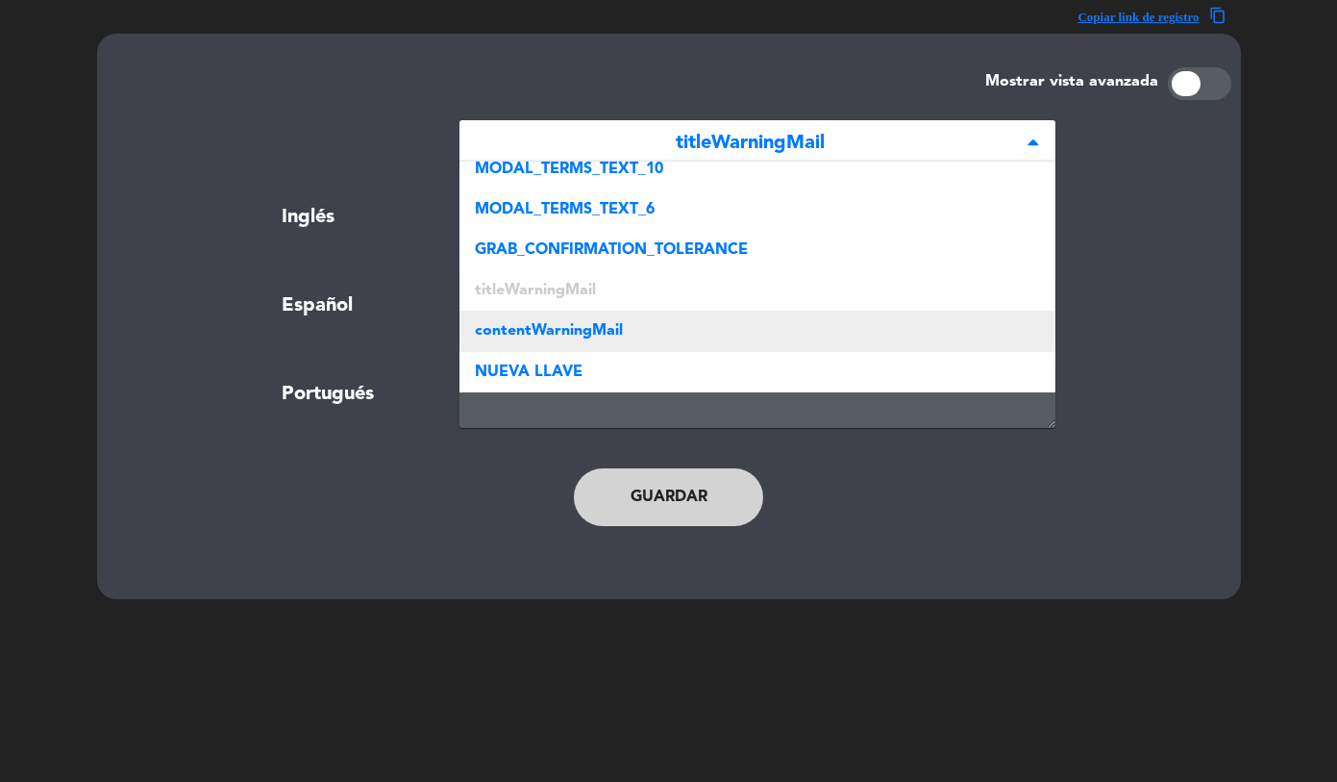
click at [546, 336] on span "contentWarningMail" at bounding box center [549, 330] width 148 height 15
type textarea "<p>Please note that the tolerance time for arrival is 15 minutes.</p>"
type textarea "<p>Le recordamos que el tiempo de tolerancia es de 15 minutos.</p>"
type textarea "<p>Por favor lembre-se que o tempo de tolerância é de 15 minutos.</p>"
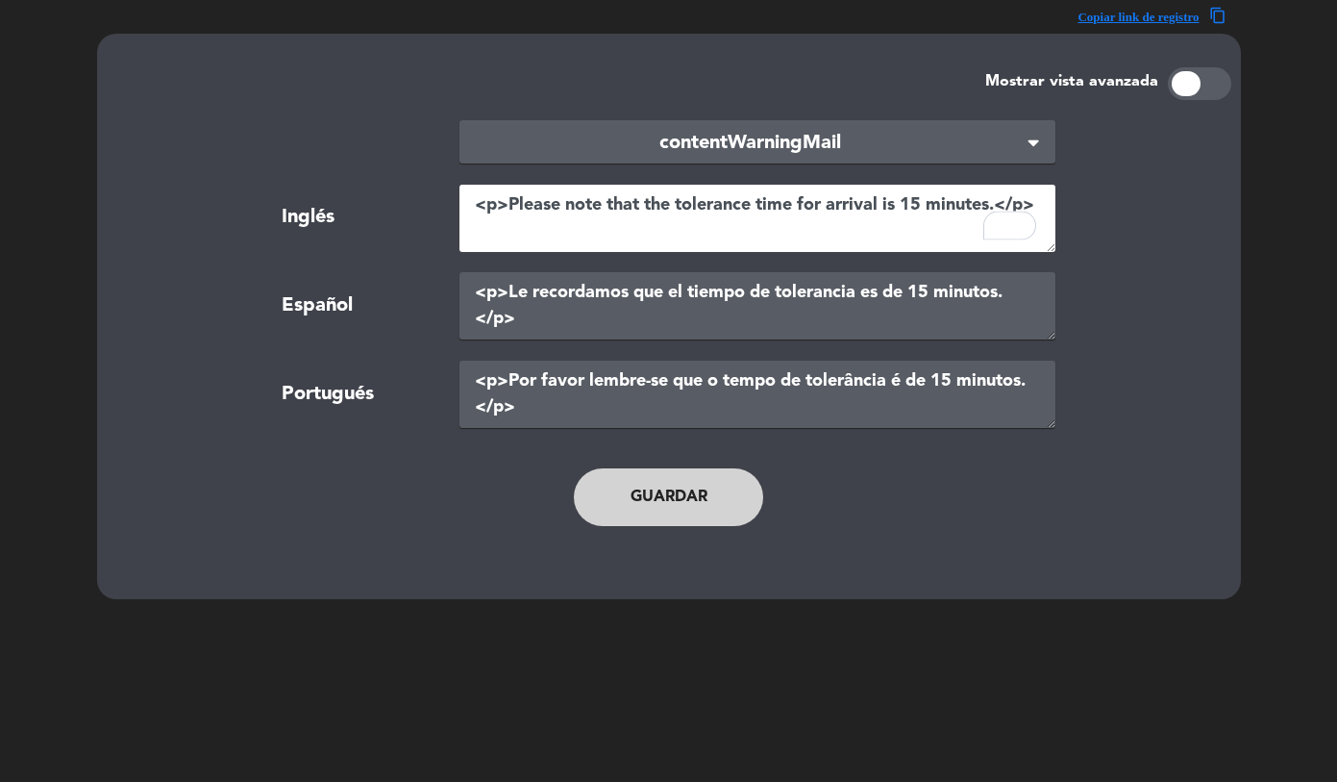
click at [669, 221] on textarea "<p>Please note that the tolerance time for arrival is 15 minutes.</p>" at bounding box center [758, 218] width 596 height 67
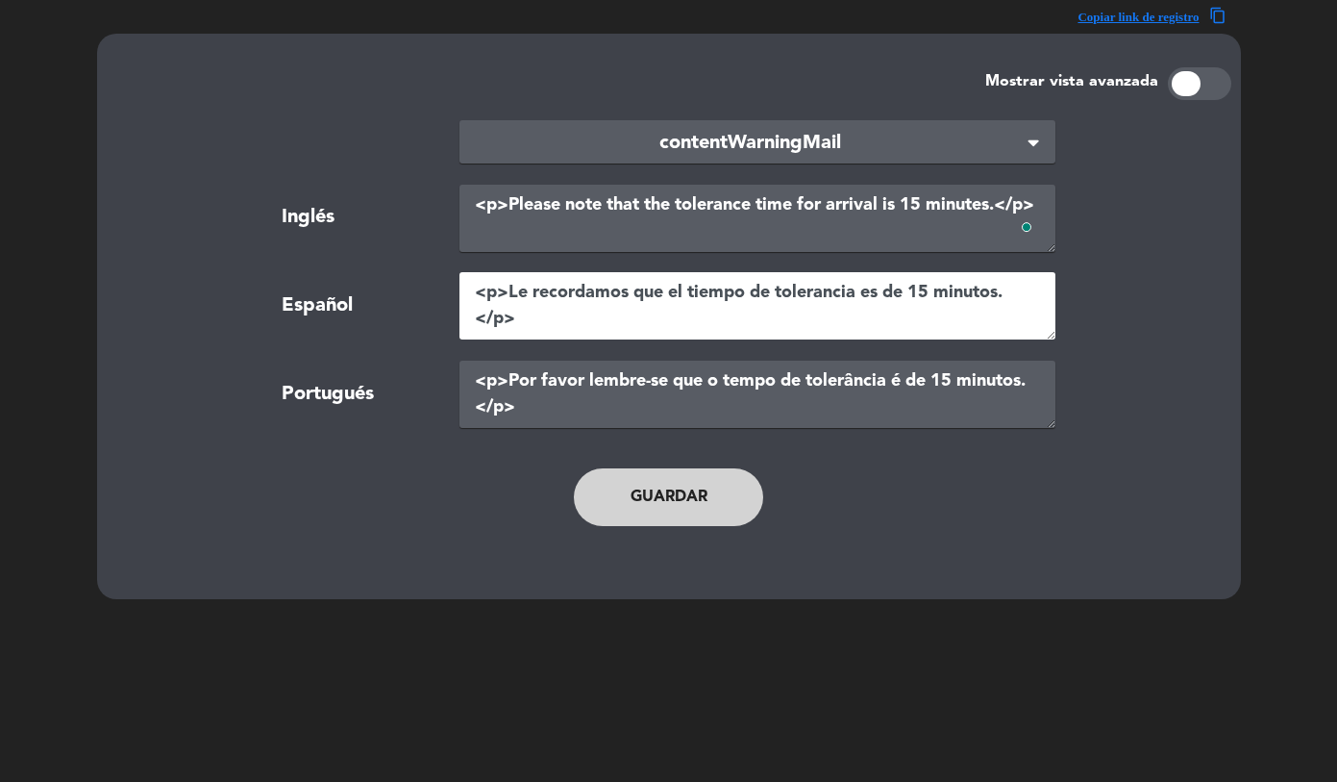
drag, startPoint x: 663, startPoint y: 328, endPoint x: 899, endPoint y: 7, distance: 398.2
click at [664, 327] on textarea "<p>Le recordamos que el tiempo de tolerancia es de 15 minutos.</p>" at bounding box center [758, 305] width 596 height 67
click at [565, 277] on textarea "<p>Le recordamos que el tiempo de tolerancia es de 15 minutos.</p>" at bounding box center [758, 305] width 596 height 67
click at [563, 314] on textarea "<p>Le recordamos que el tiempo de tolerancia es de 15 minutos.</p>" at bounding box center [758, 305] width 596 height 67
paste textarea "<strong>Importante:</strong></p> <ul> <li>⁠Recuerde RECONFIRMAR su reserva dent…"
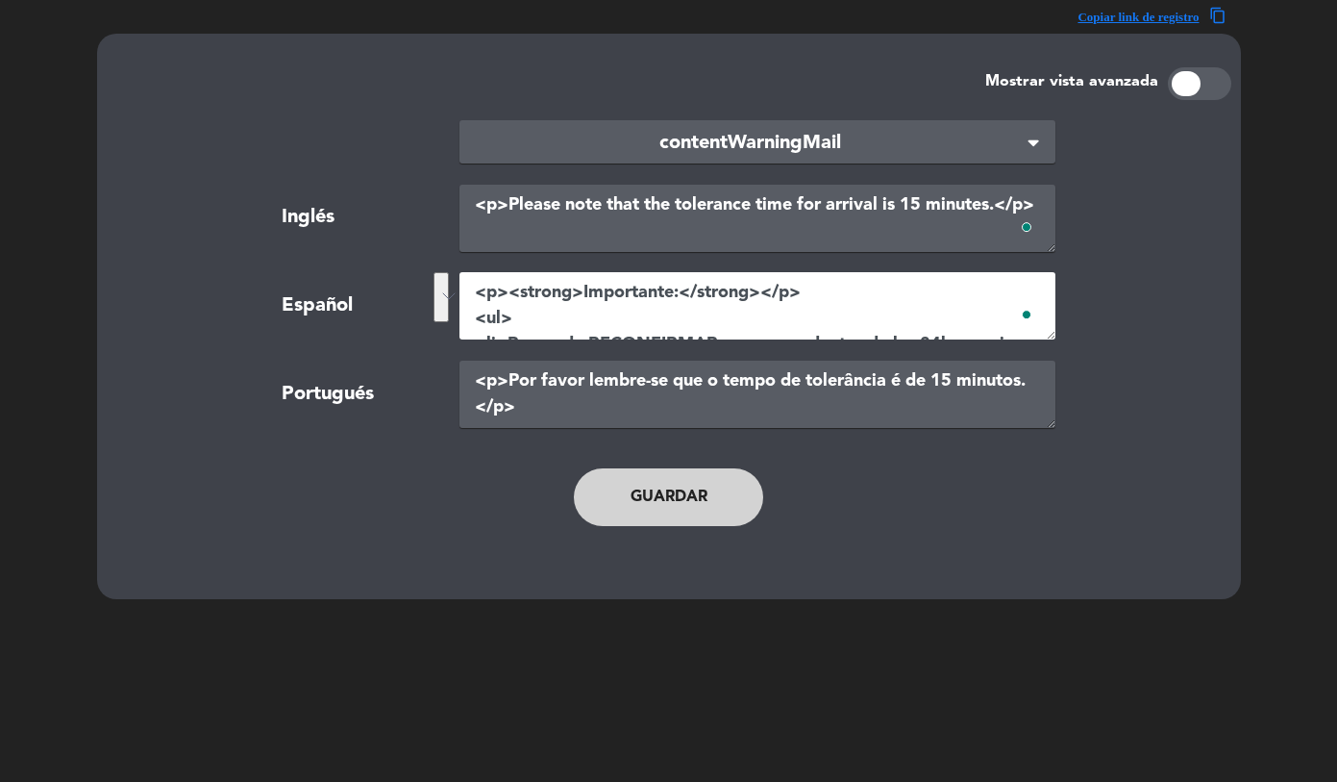
scroll to position [328, 0]
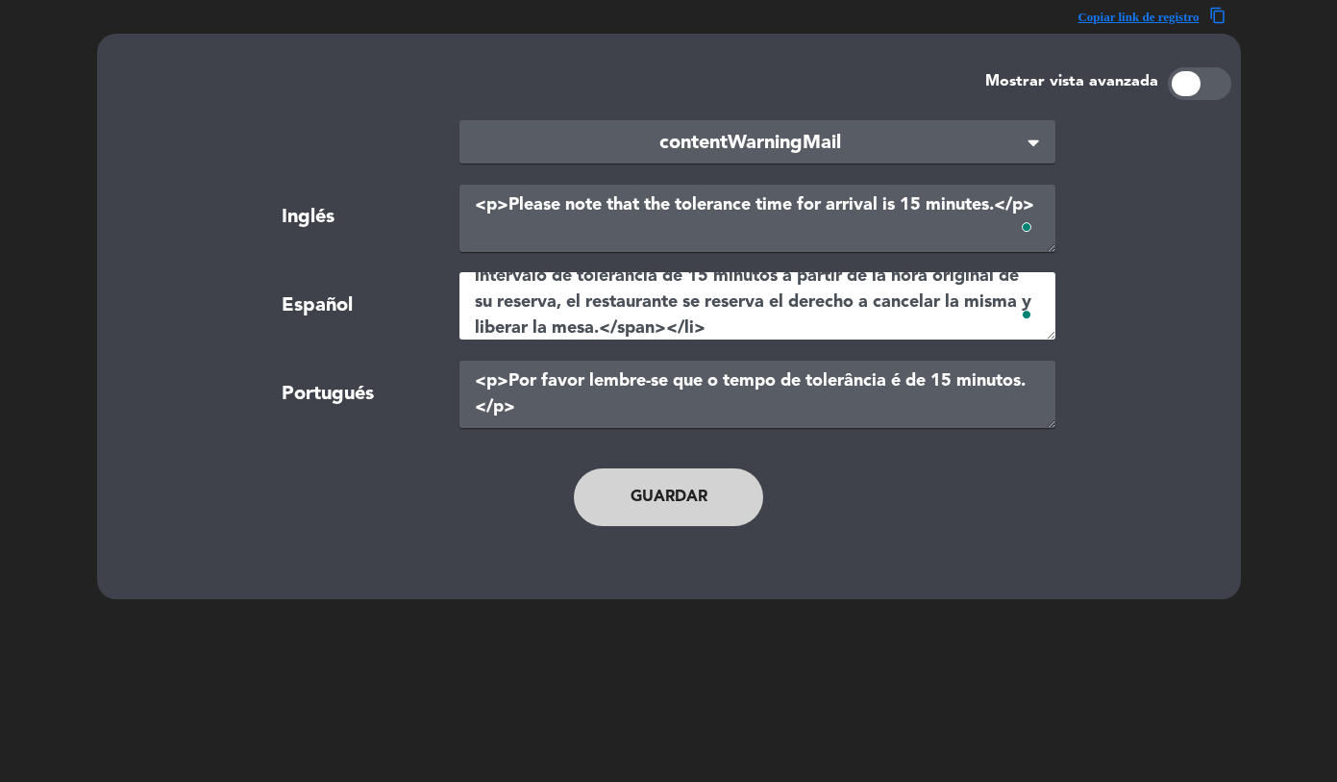
type textarea "<p><strong>Importante:</strong></p> <ul> <li>⁠Recuerde RECONFIRMAR su reserva d…"
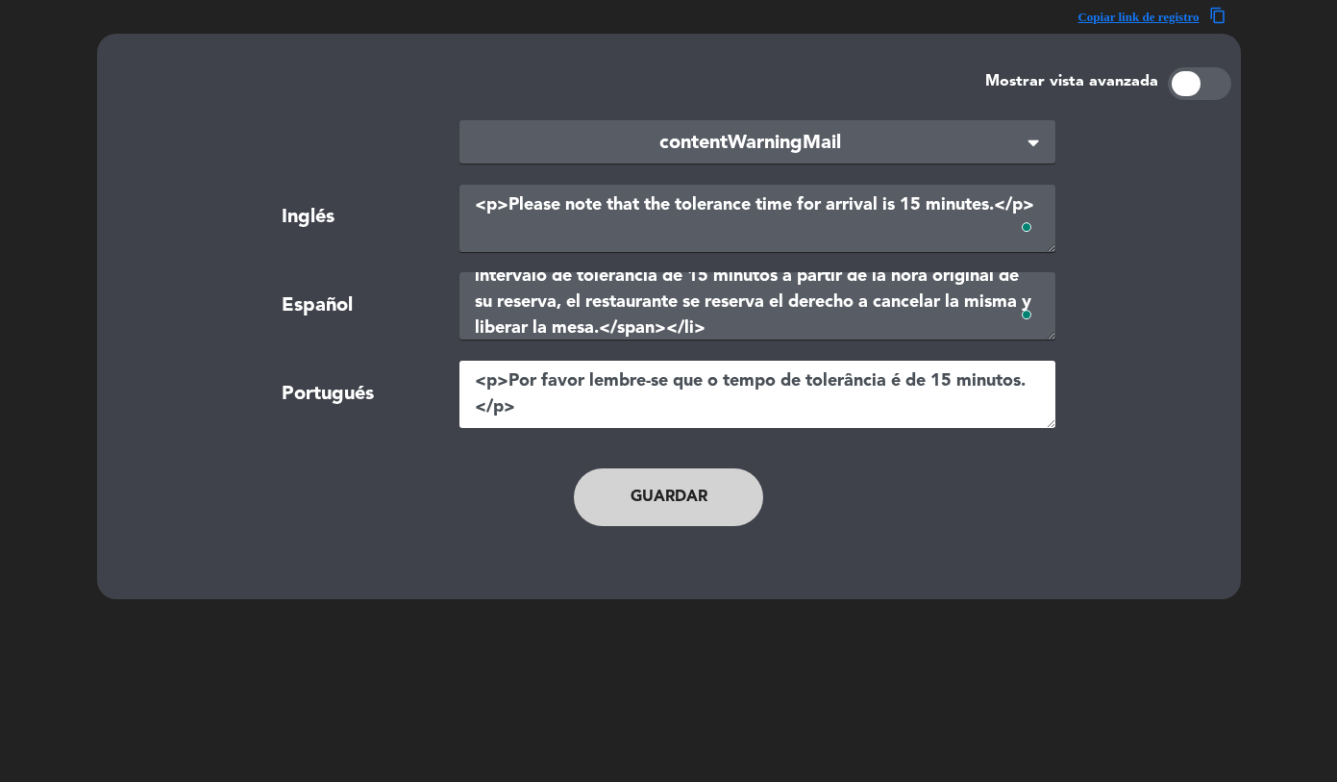
click at [592, 398] on textarea "<p>Por favor lembre-se que o tempo de tolerância é de 15 minutos.</p>" at bounding box center [758, 394] width 596 height 67
paste textarea "<strong>Importante:</strong></p> <ul> <li>⁠Recuerde RECONFIRMAR su reserva dent…"
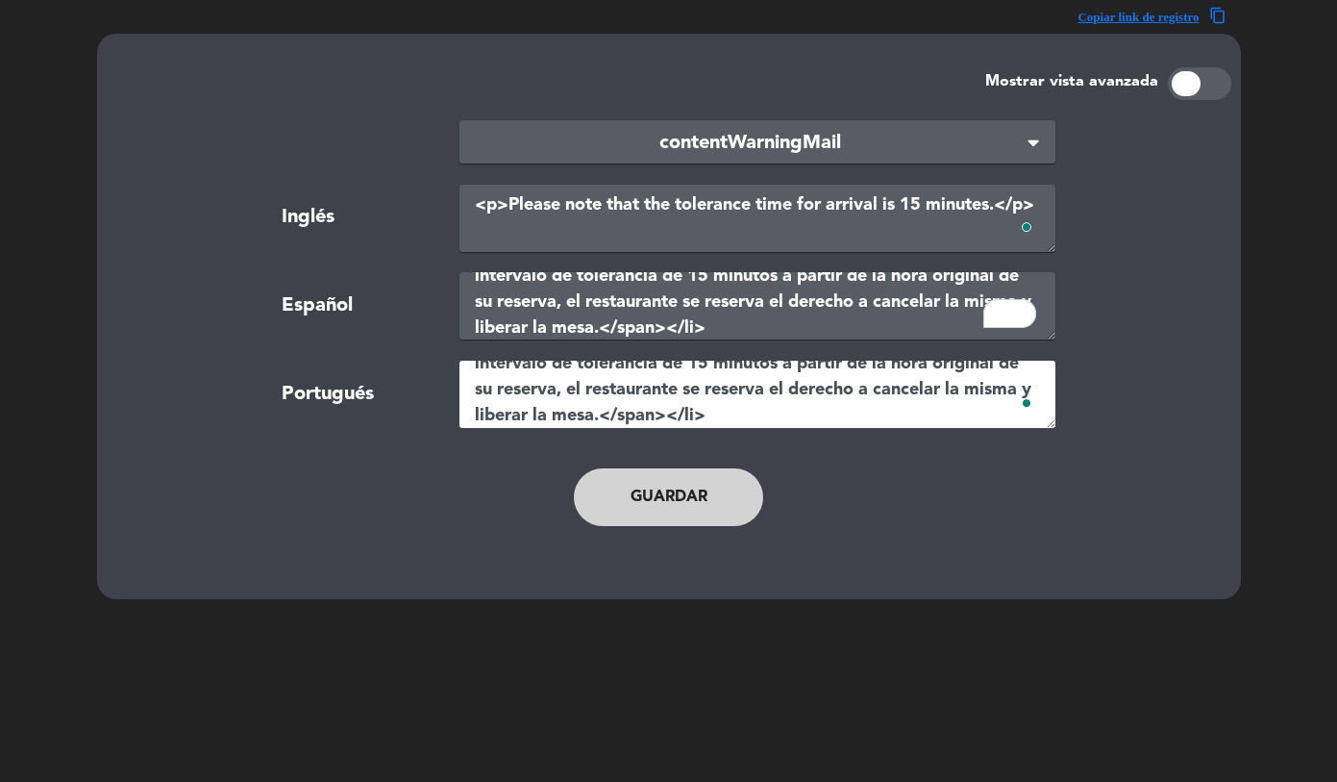
type textarea "<p><strong>Importante:</strong></p> <ul> <li>⁠Recuerde RECONFIRMAR su reserva d…"
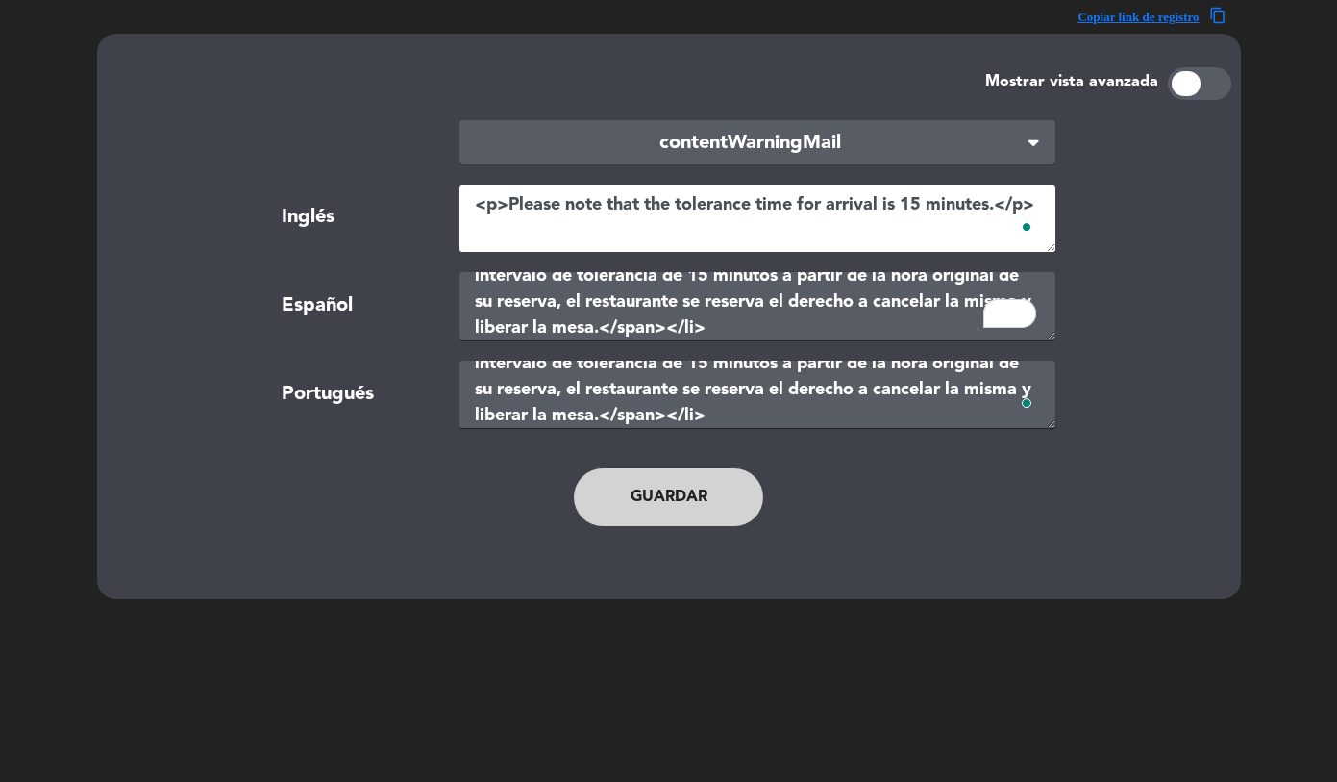
click at [583, 200] on textarea "<p>Please note that the tolerance time for arrival is 15 minutes.</p>" at bounding box center [758, 218] width 596 height 67
paste textarea "<strong>Importante:</strong></p> <ul> <li>⁠Recuerde RECONFIRMAR su reserva dent…"
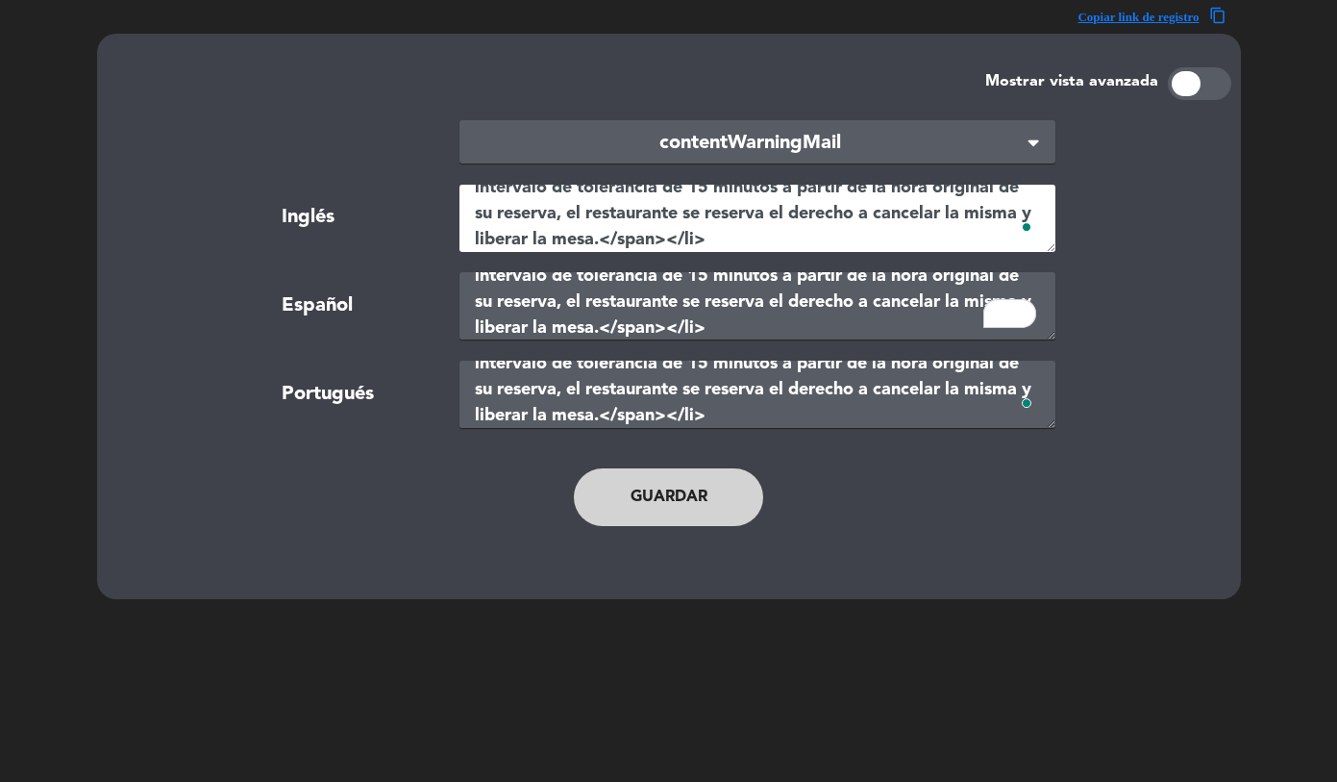
type textarea "<p><strong>Importante:</strong></p> <ul> <li>⁠Recuerde RECONFIRMAR su reserva d…"
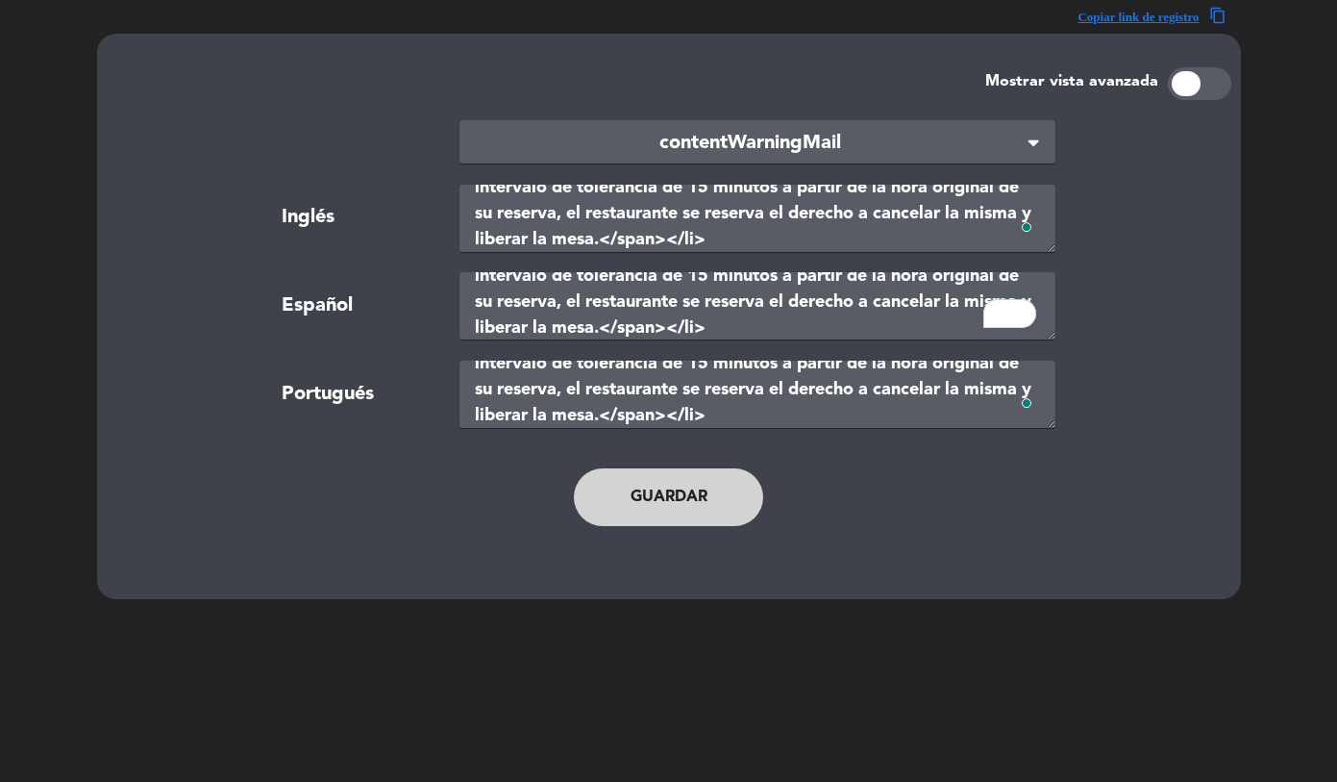
click at [660, 486] on button "Guardar" at bounding box center [669, 497] width 190 height 58
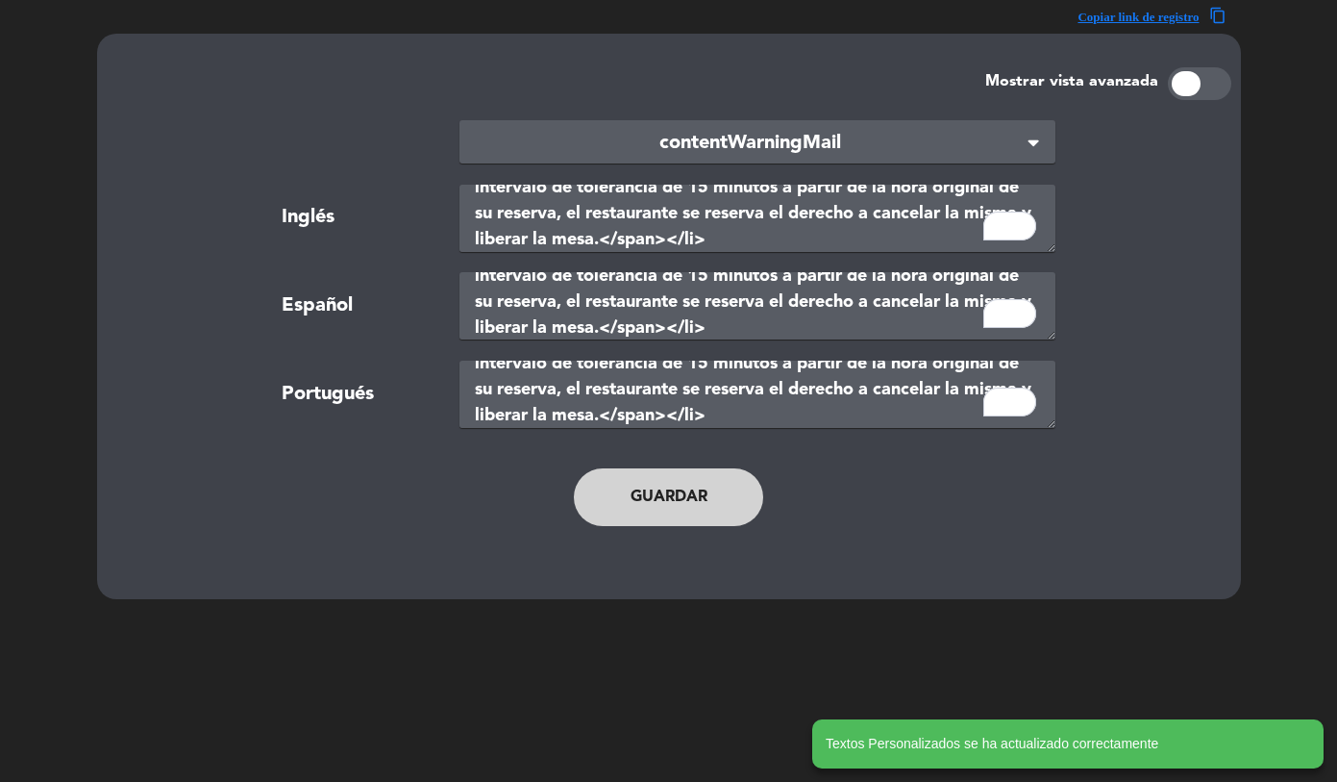
scroll to position [0, 0]
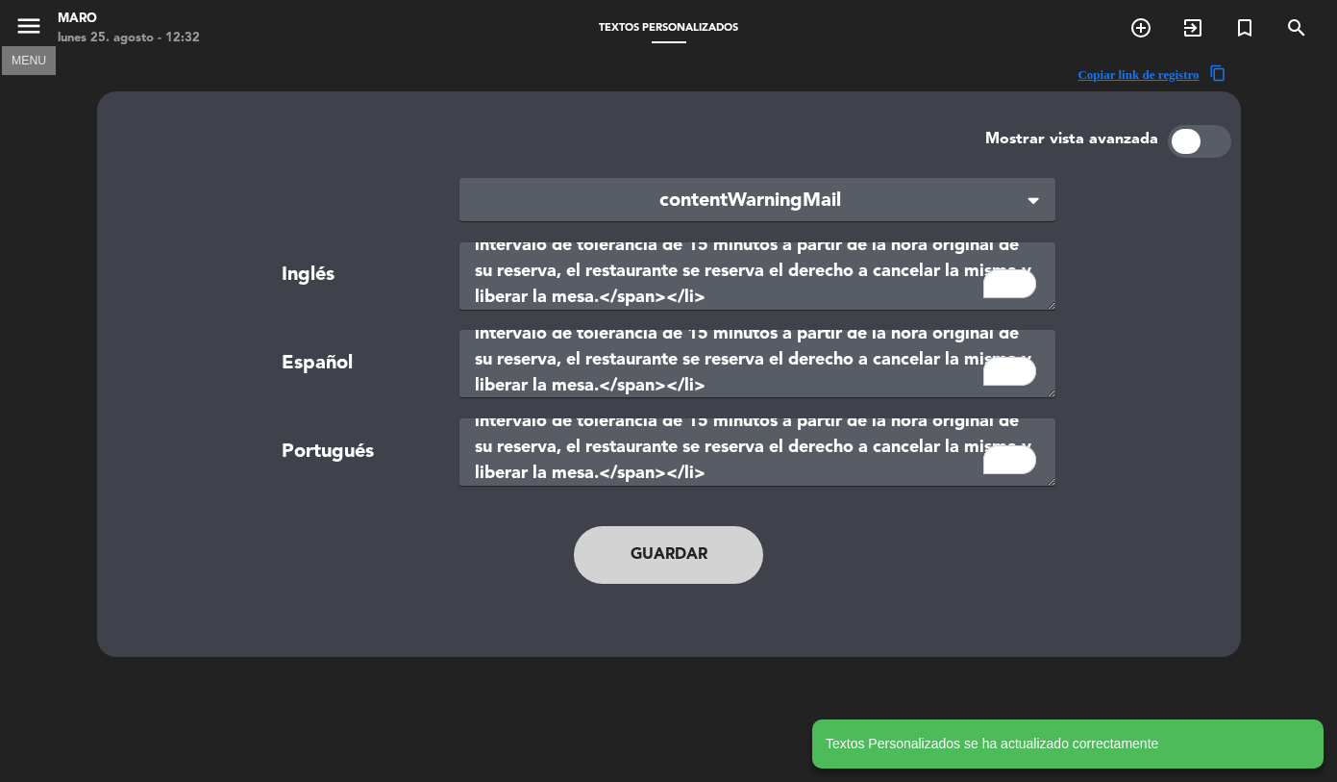
click at [17, 27] on icon "menu" at bounding box center [28, 26] width 29 height 29
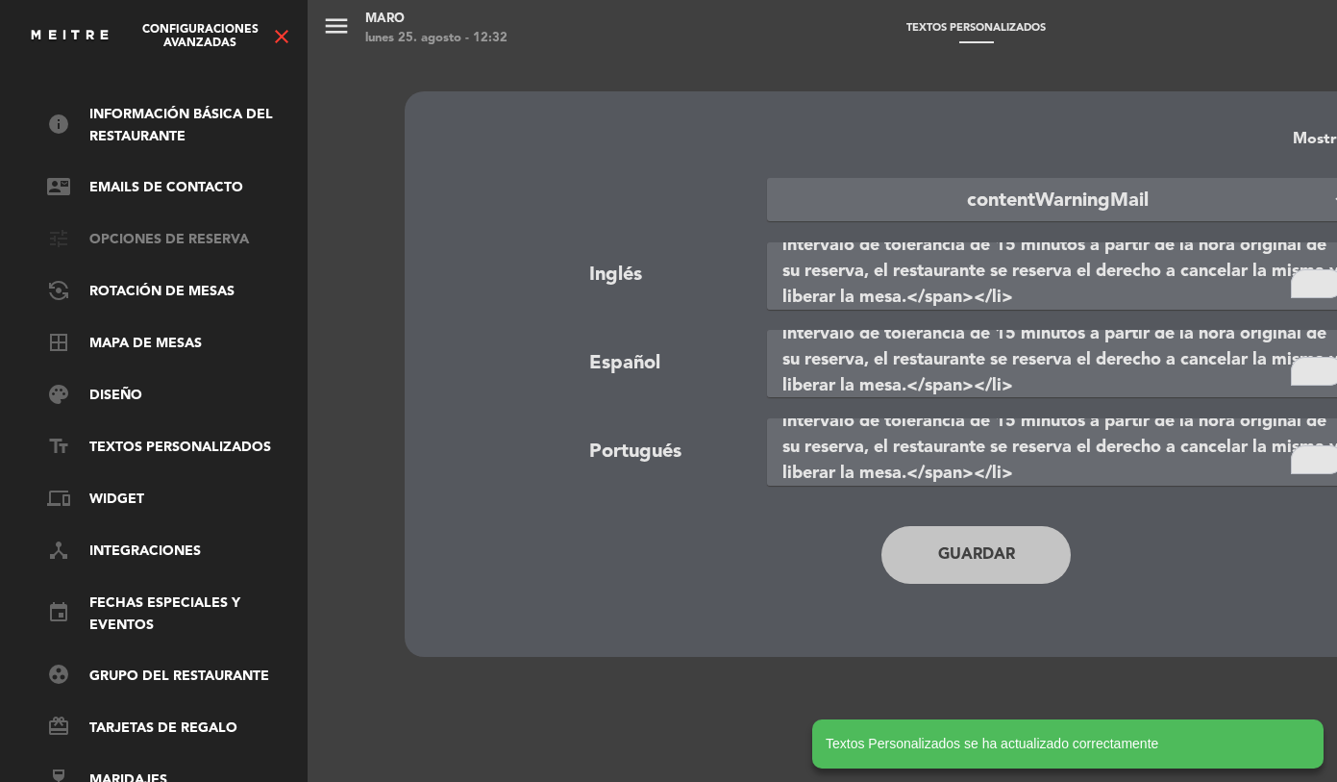
click at [126, 235] on link "tune Opciones de reserva" at bounding box center [172, 240] width 250 height 23
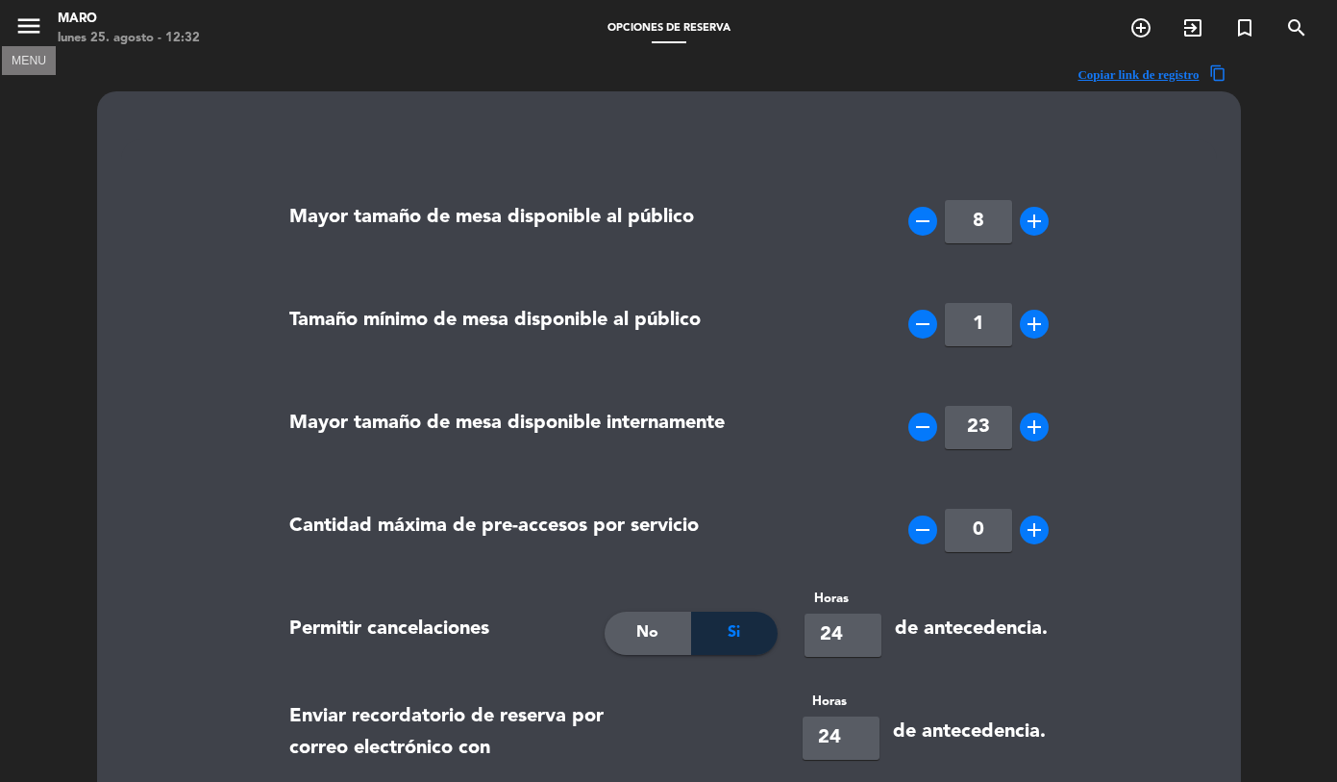
click at [21, 32] on icon "menu" at bounding box center [28, 26] width 29 height 29
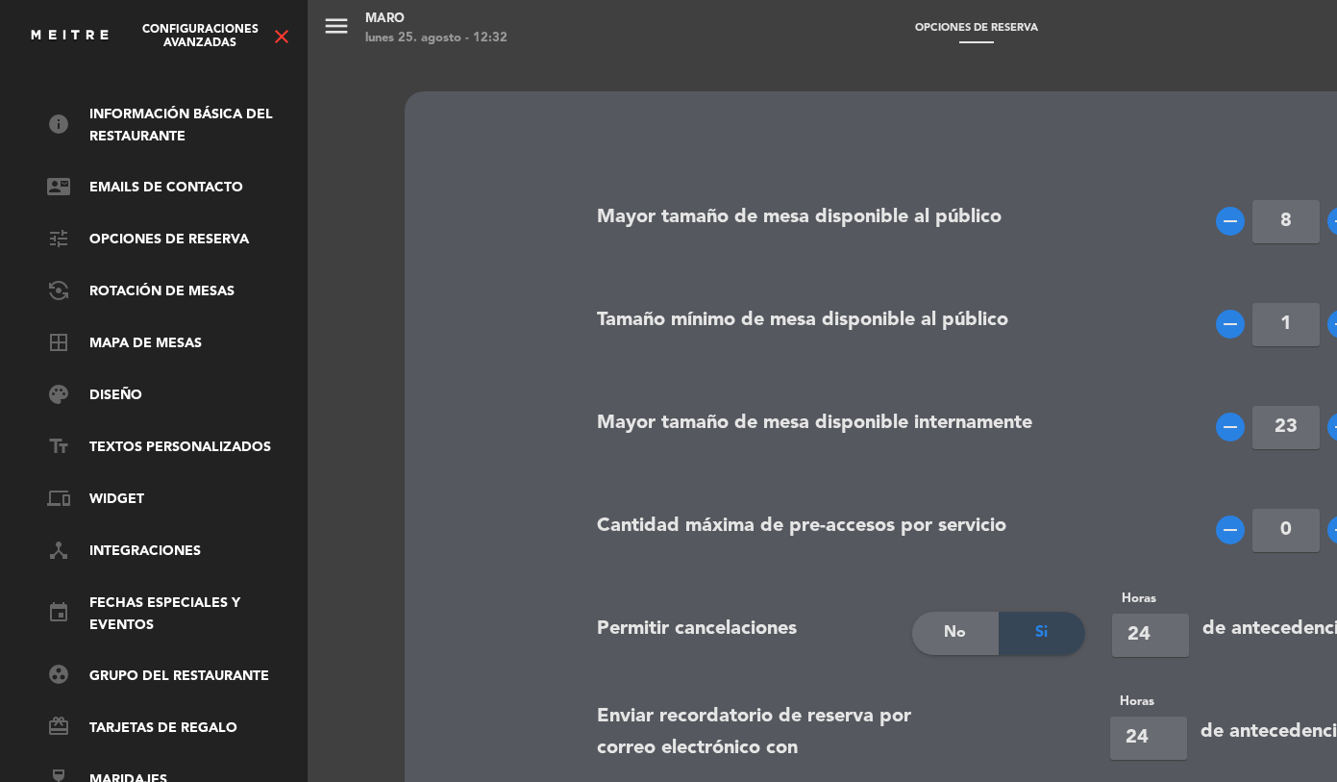
scroll to position [75, 1]
click at [274, 35] on icon "close" at bounding box center [281, 36] width 23 height 23
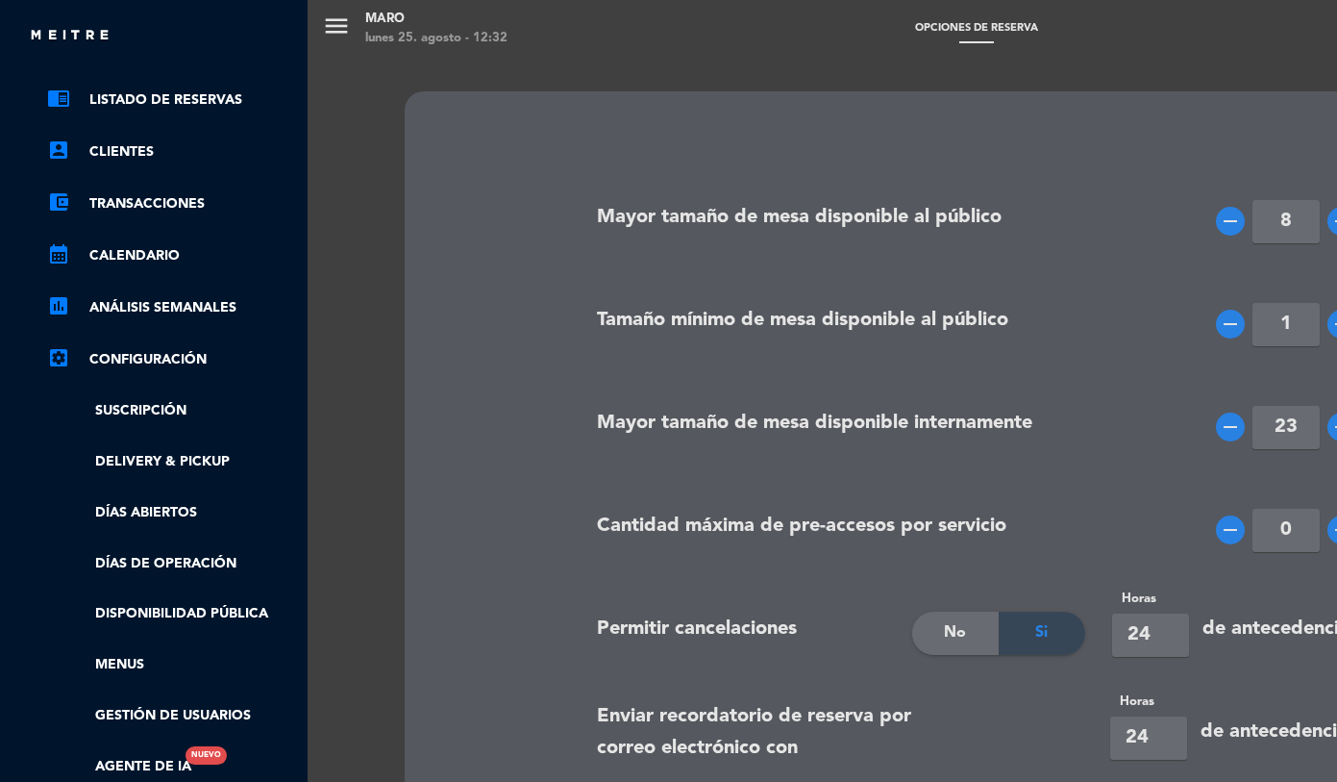
scroll to position [182, 1]
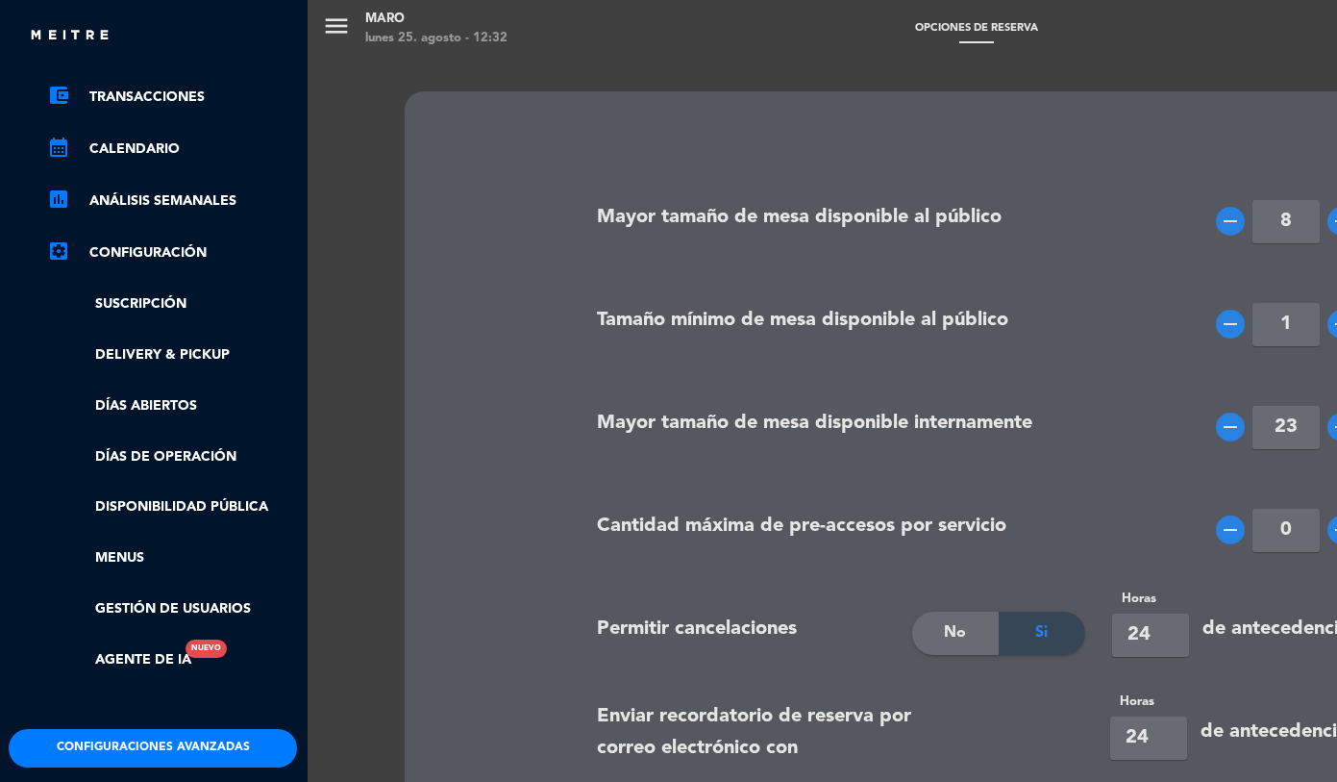
click at [140, 744] on button "Configuraciones avanzadas" at bounding box center [153, 748] width 288 height 38
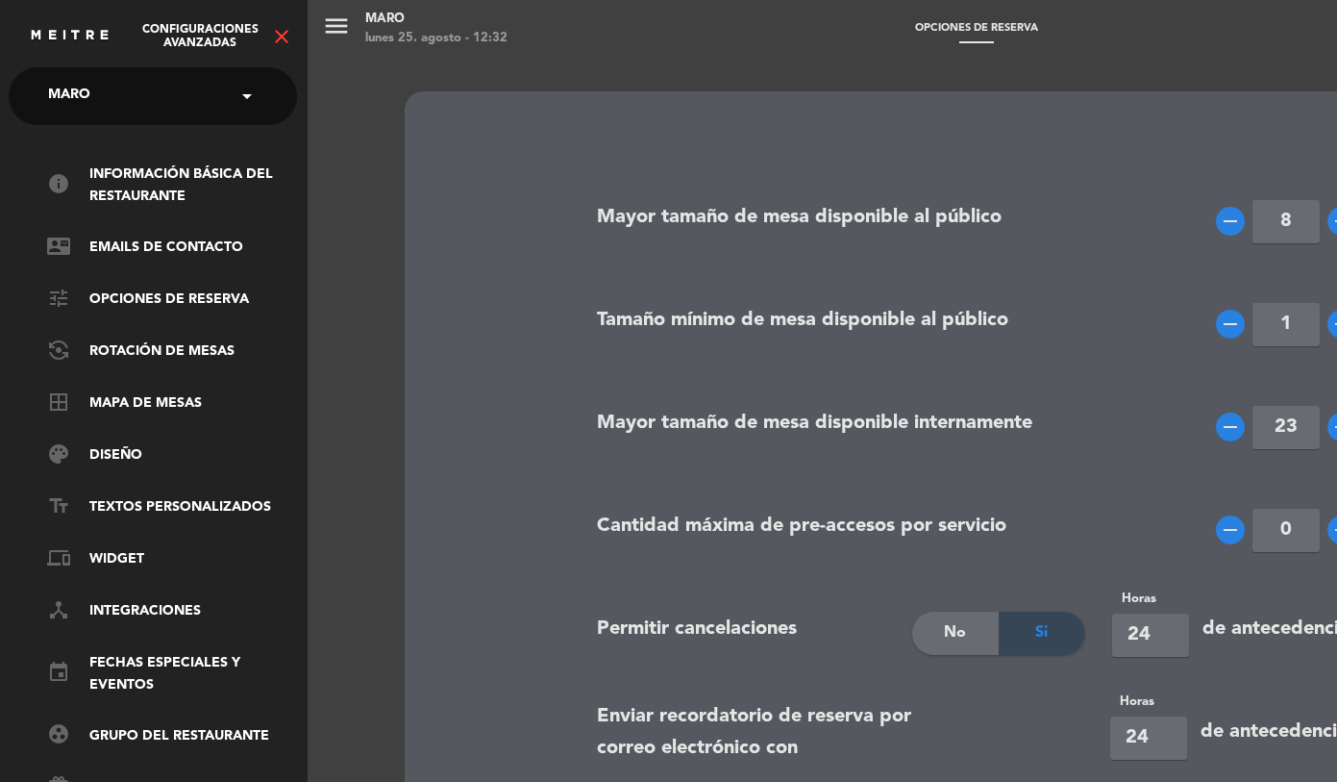
scroll to position [75, 1]
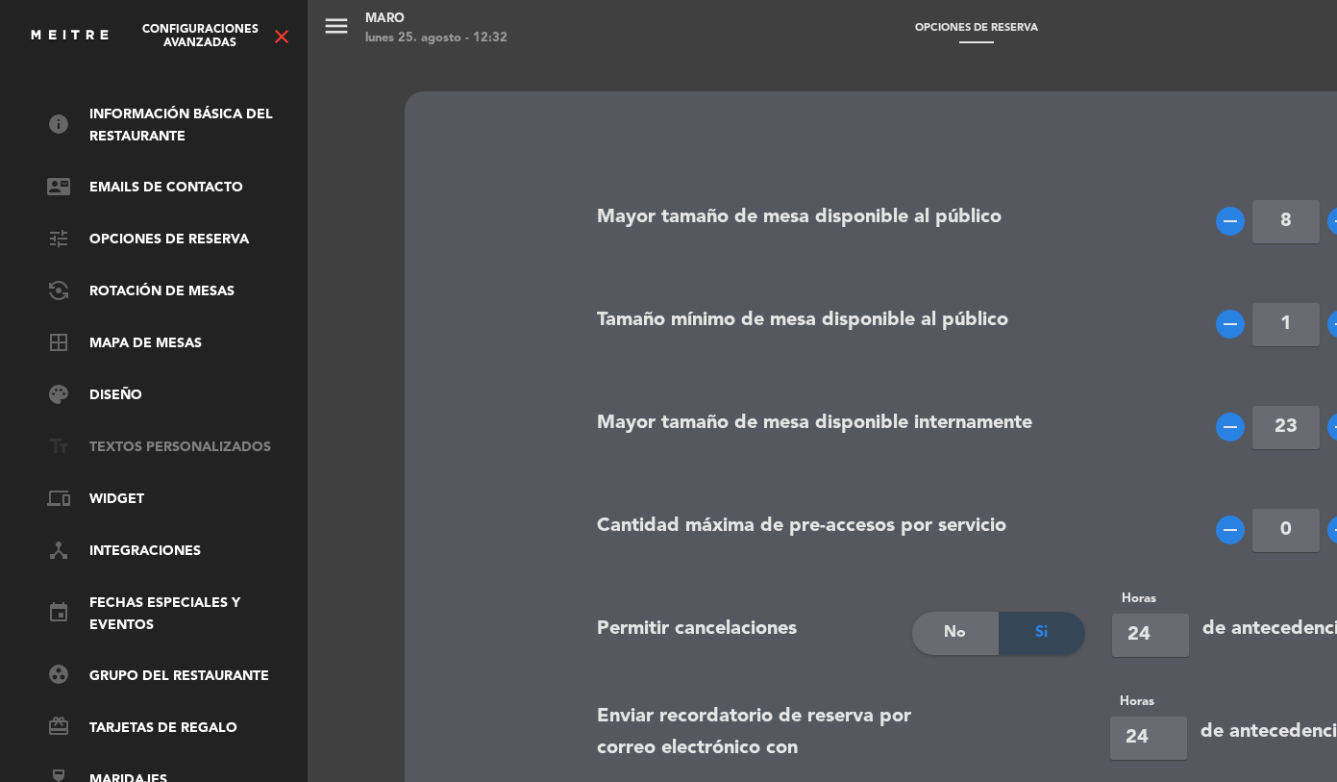
click at [134, 436] on link "text_fields Textos Personalizados" at bounding box center [172, 447] width 250 height 23
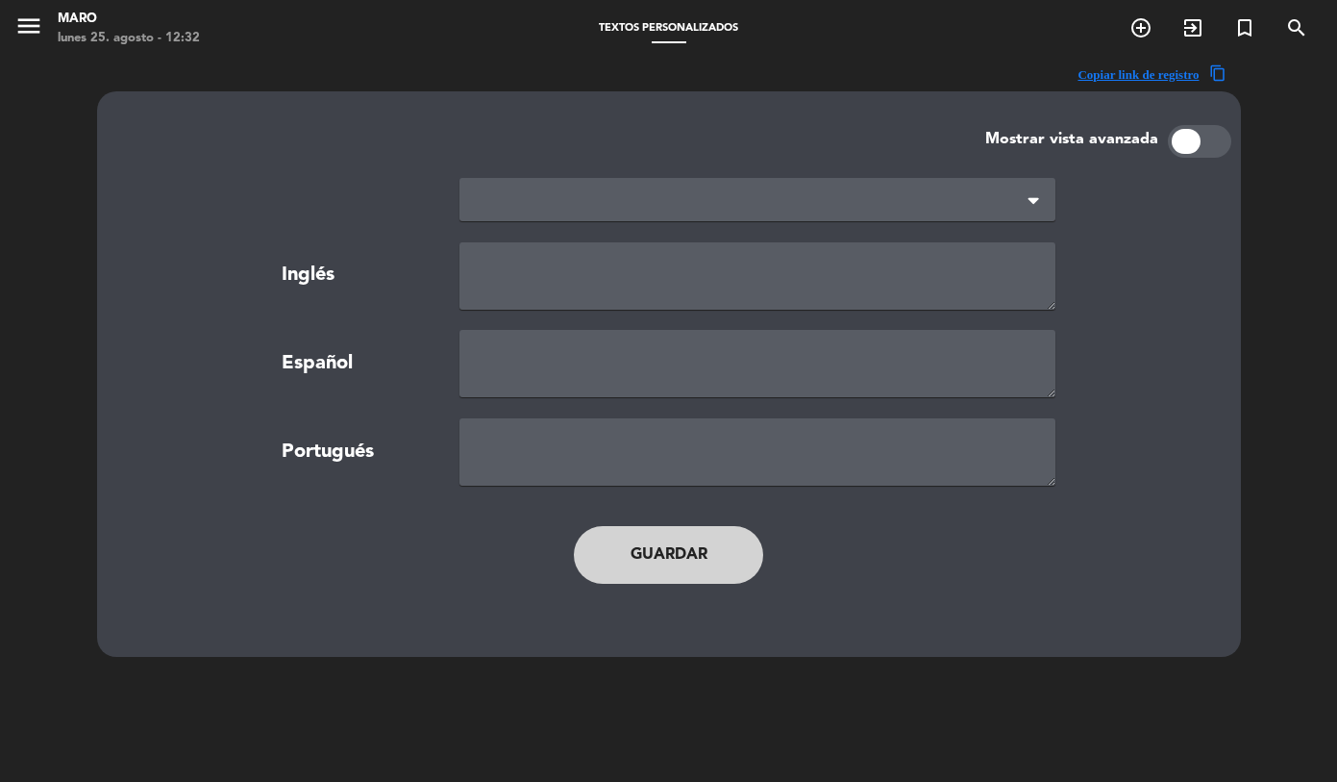
type textarea "TERMS AND CONDITIONS"
type textarea "TÉRMINOS Y CONDICIONES"
type textarea "TERMOS E CONDIÇÕES"
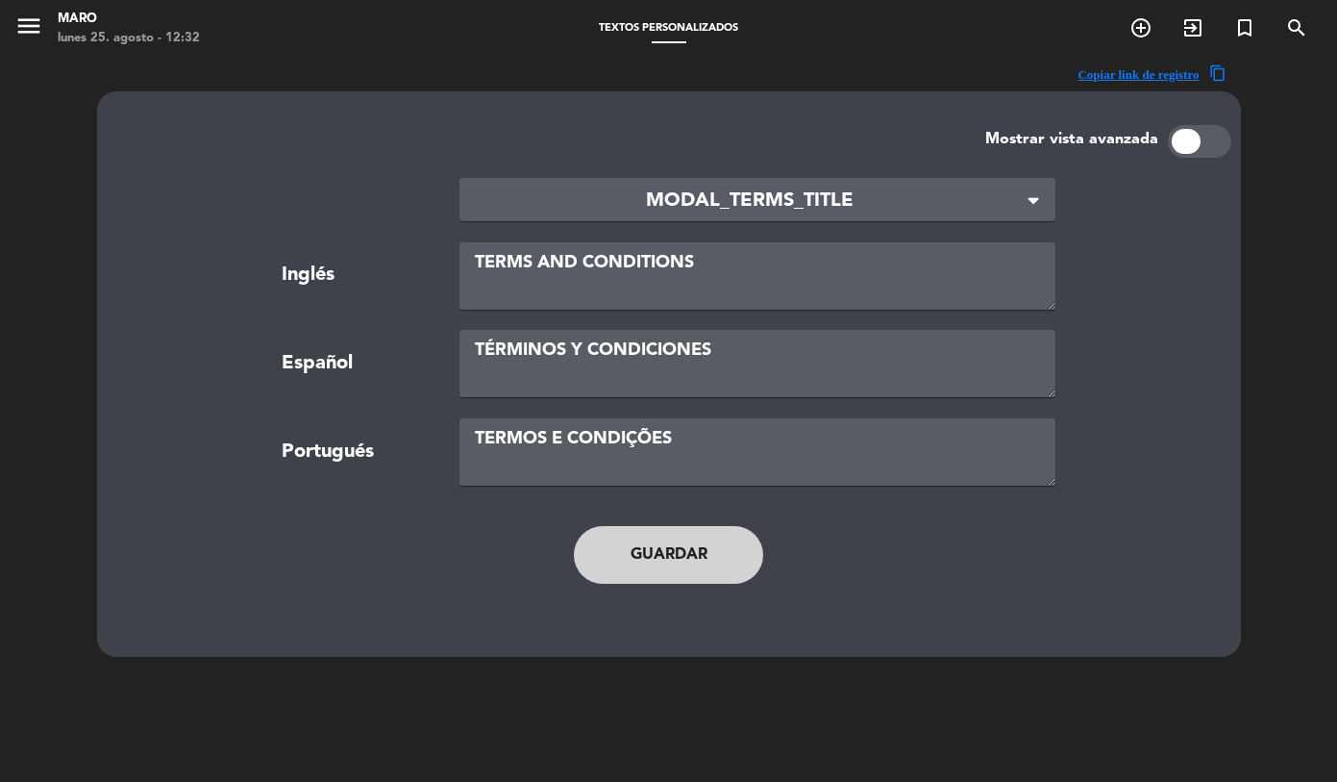
click at [838, 206] on span "MODAL_TERMS_TITLE" at bounding box center [750, 202] width 550 height 32
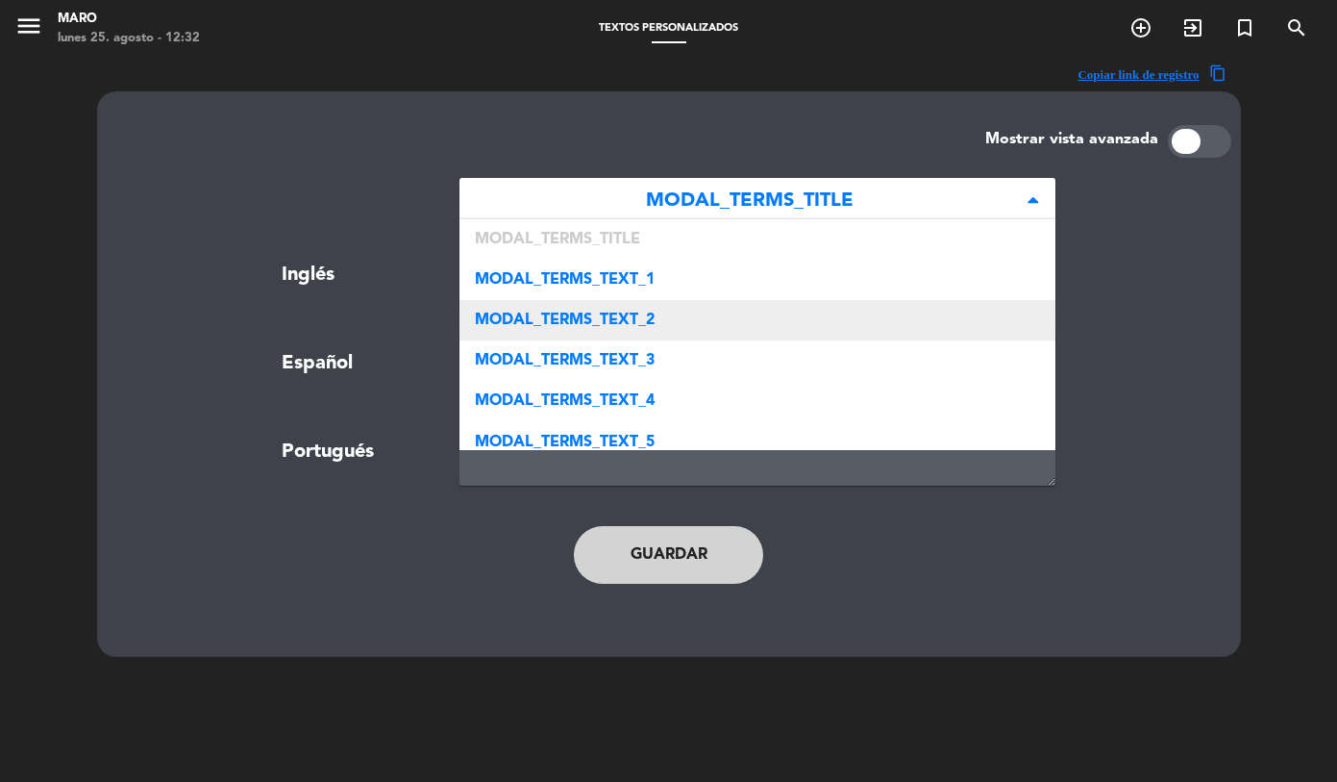
scroll to position [377, 0]
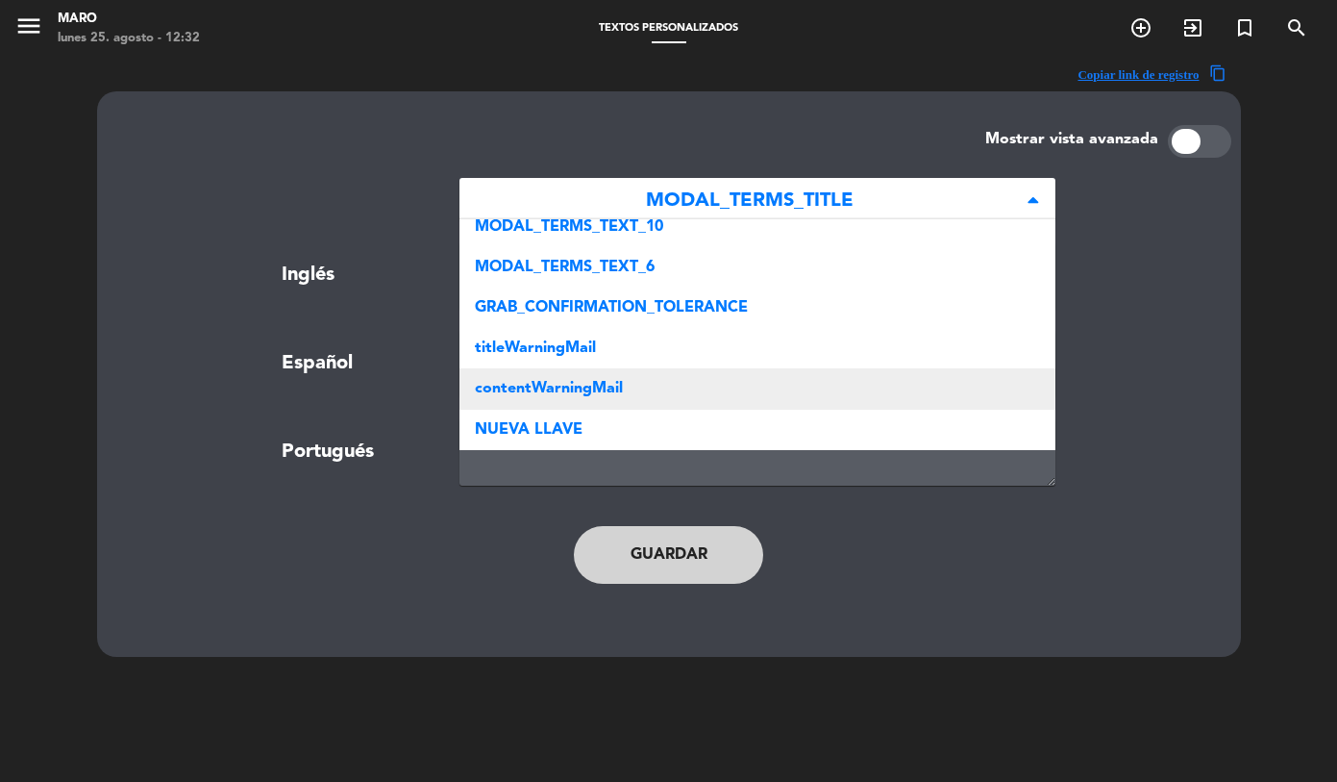
click at [614, 389] on span "contentWarningMail" at bounding box center [549, 388] width 148 height 15
type textarea "<p><strong>Importante:</strong></p> <ul> <li>⁠Recuerde RECONFIRMAR su reserva d…"
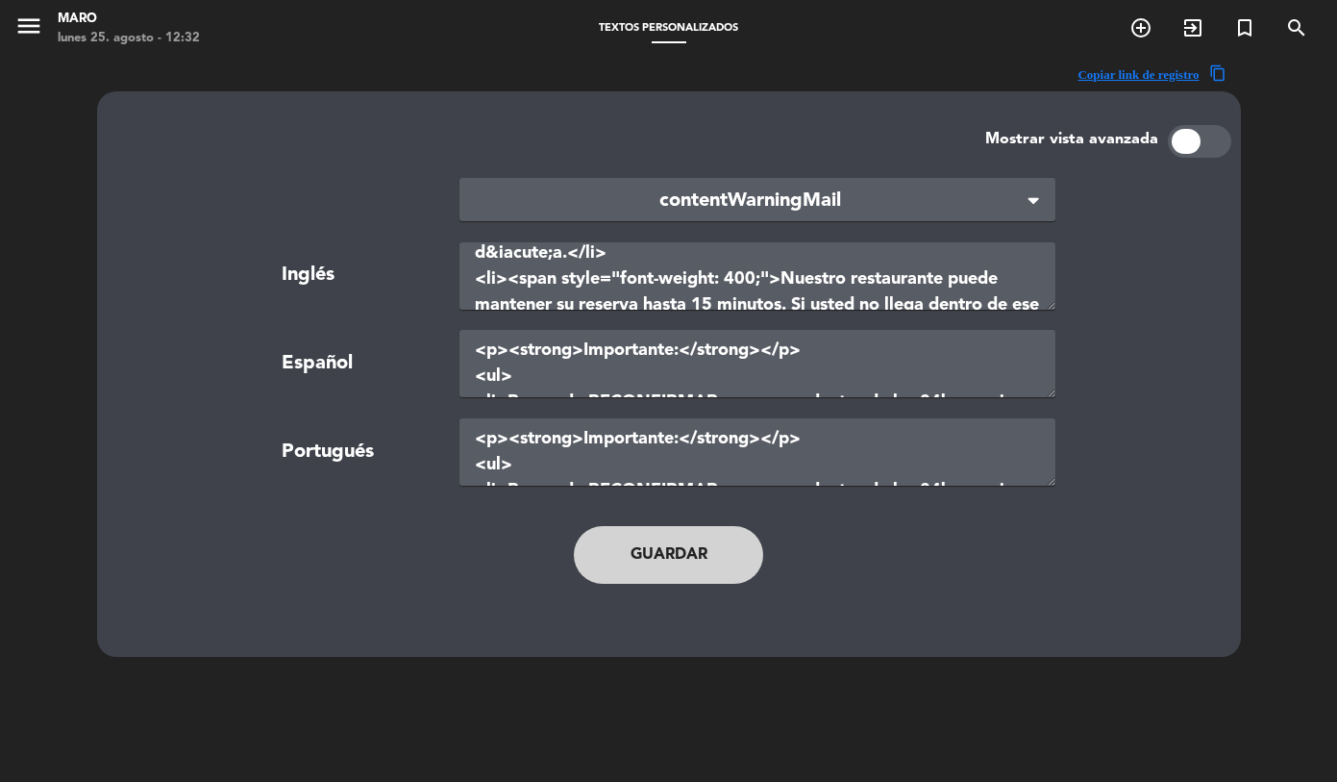
scroll to position [337, 0]
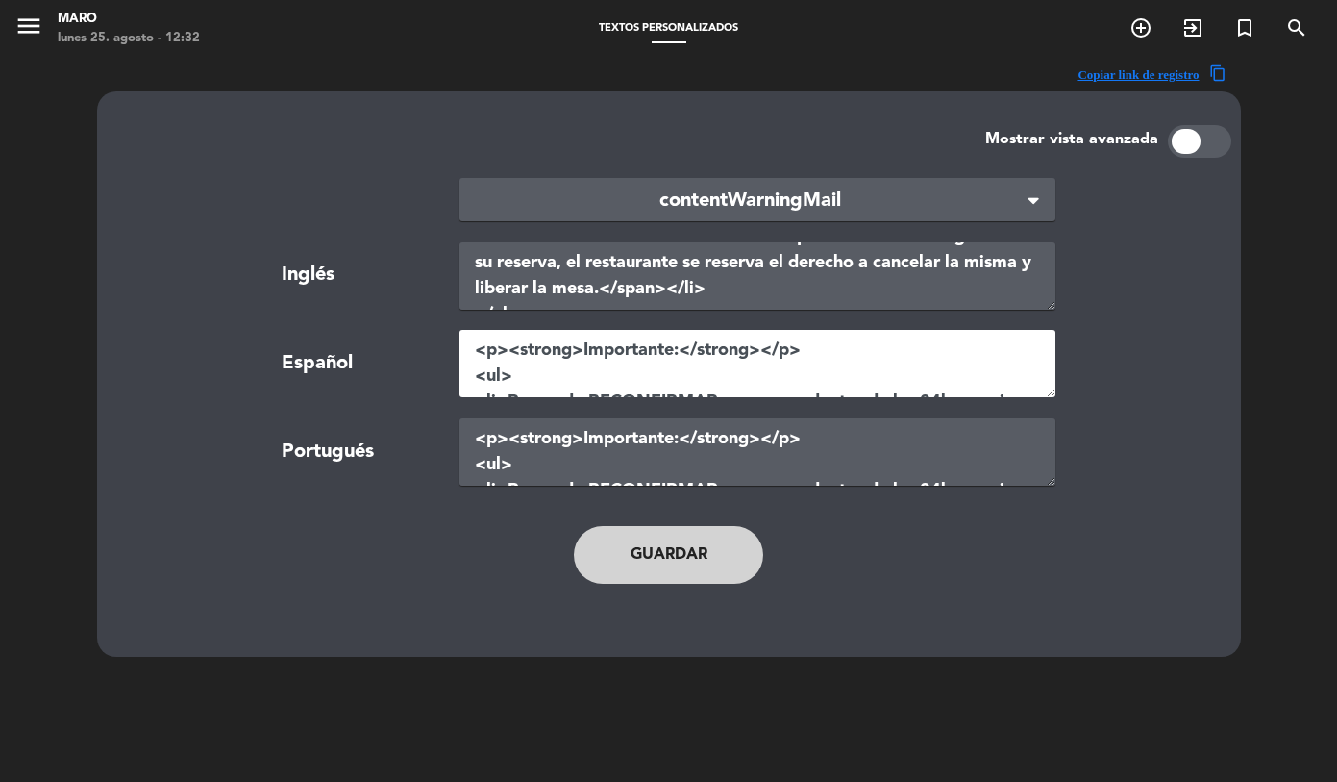
click at [675, 370] on textarea "<p><strong>Importante:</strong></p> <ul> <li>⁠Recuerde RECONFIRMAR su reserva d…" at bounding box center [758, 363] width 596 height 67
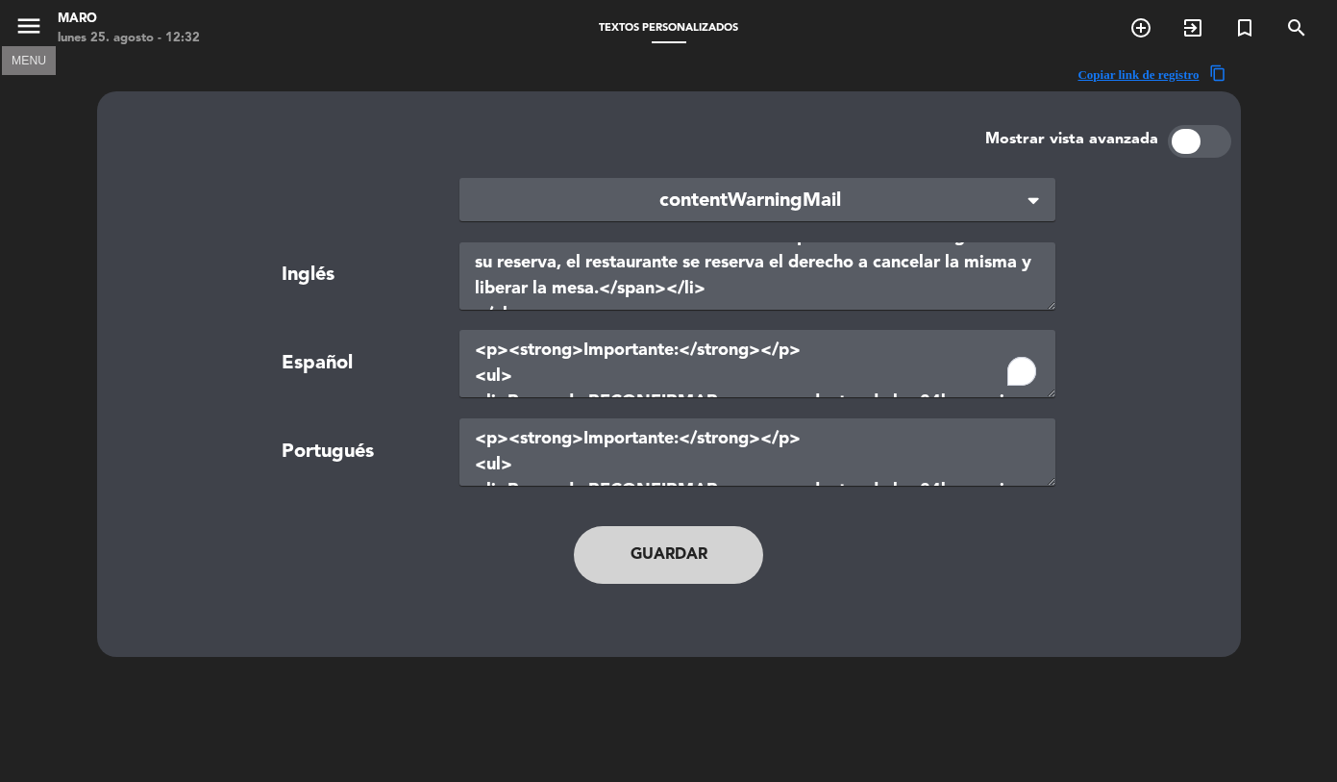
click at [32, 36] on icon "menu" at bounding box center [28, 26] width 29 height 29
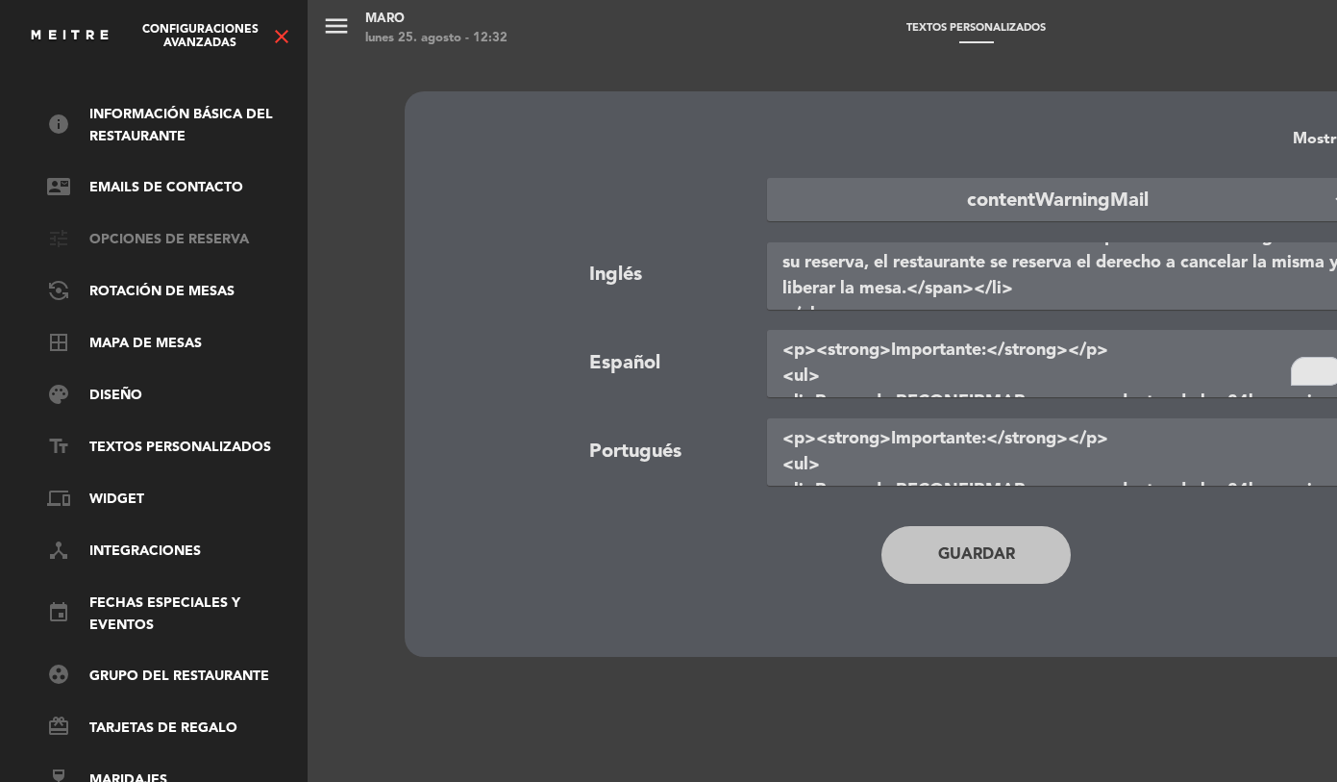
click at [148, 229] on link "tune Opciones de reserva" at bounding box center [172, 240] width 250 height 23
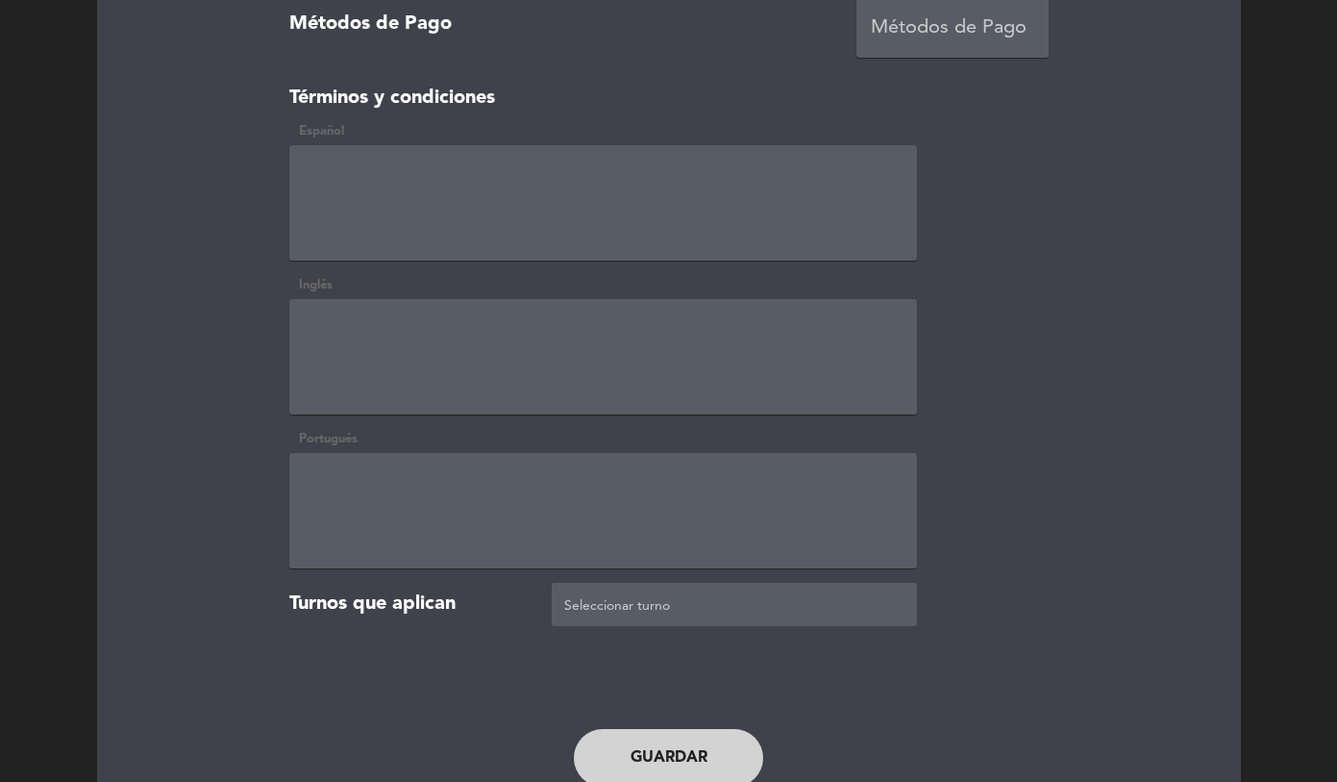
scroll to position [0, 0]
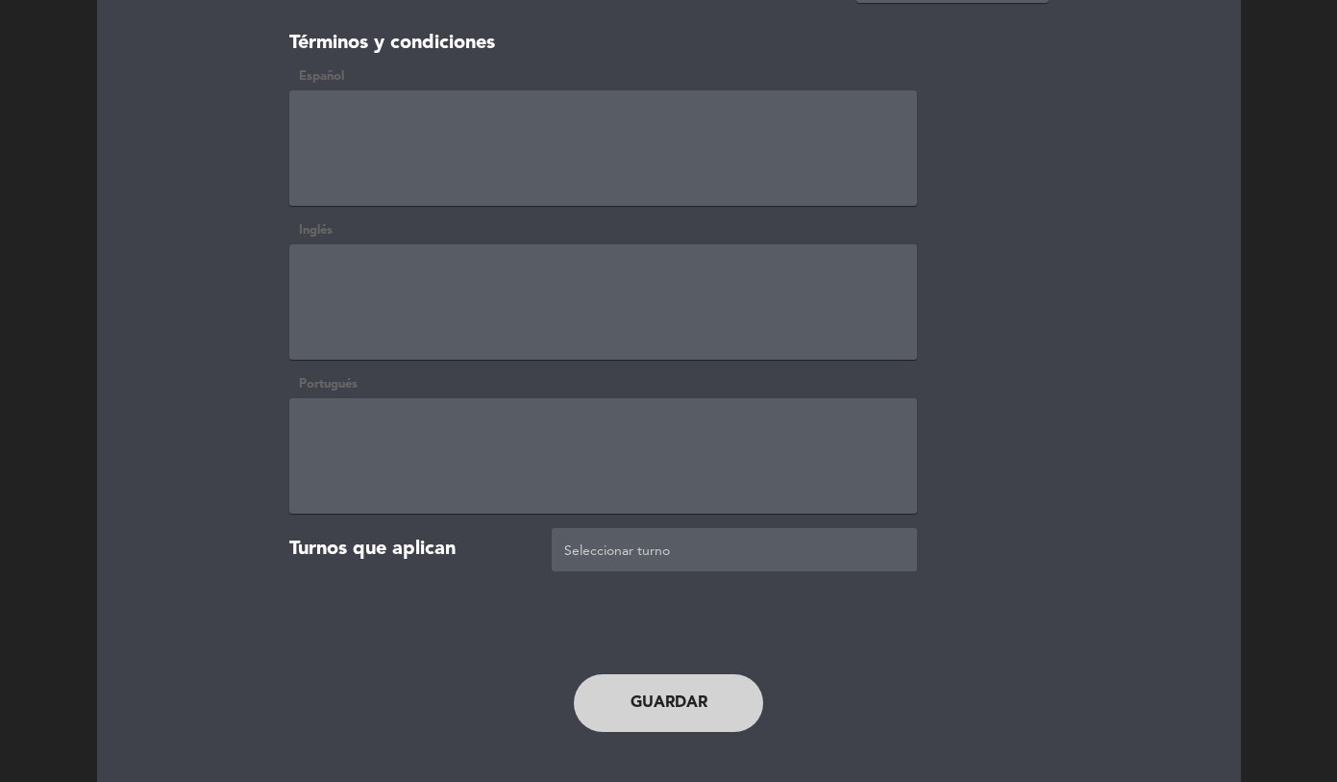
click at [405, 100] on textarea at bounding box center [603, 147] width 628 height 115
click at [412, 151] on textarea "To enrich screen reader interactions, please activate Accessibility in Grammarl…" at bounding box center [603, 147] width 628 height 115
click at [353, 129] on textarea "To enrich screen reader interactions, please activate Accessibility in Grammarl…" at bounding box center [603, 147] width 628 height 115
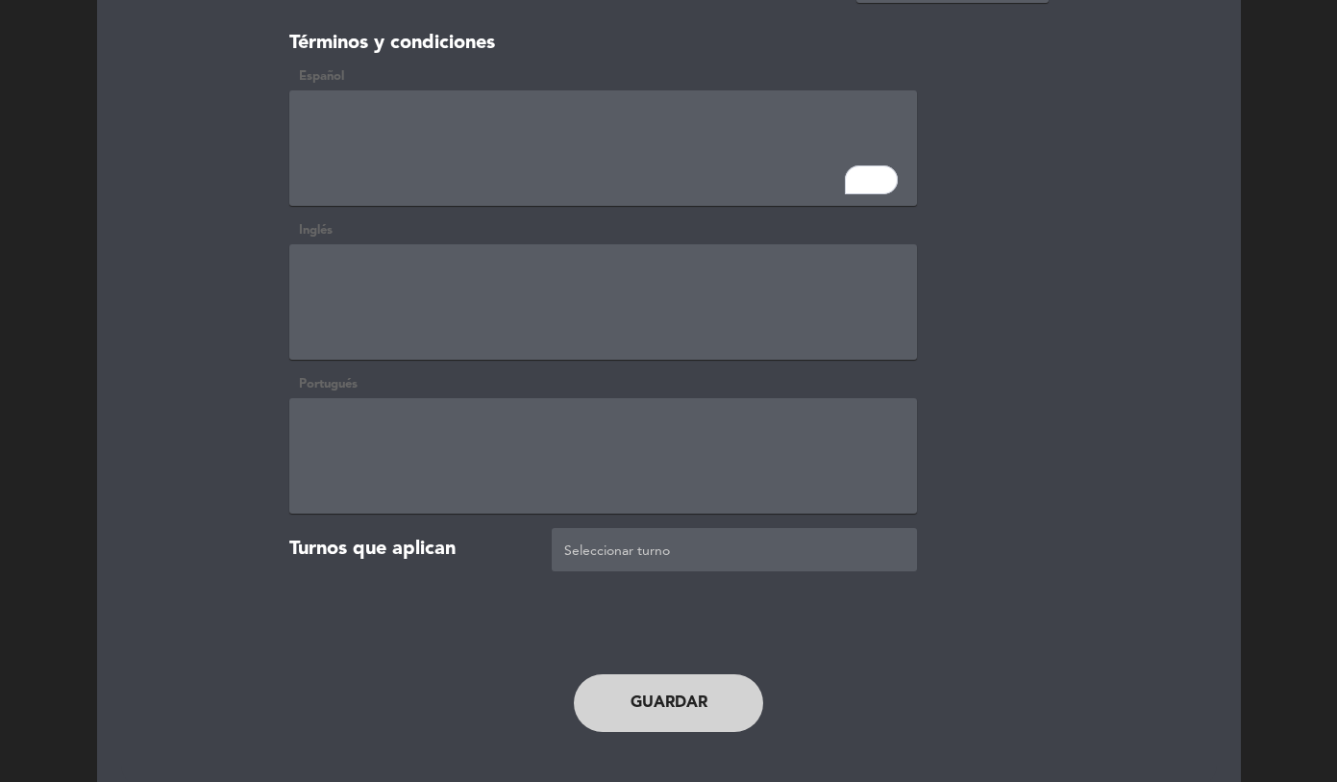
click at [501, 146] on textarea "To enrich screen reader interactions, please activate Accessibility in Grammarl…" at bounding box center [603, 147] width 628 height 115
click at [539, 127] on textarea "To enrich screen reader interactions, please activate Accessibility in Grammarl…" at bounding box center [603, 147] width 628 height 115
click at [474, 139] on textarea "To enrich screen reader interactions, please activate Accessibility in Grammarl…" at bounding box center [603, 147] width 628 height 115
click at [547, 154] on textarea "To enrich screen reader interactions, please activate Accessibility in Grammarl…" at bounding box center [603, 147] width 628 height 115
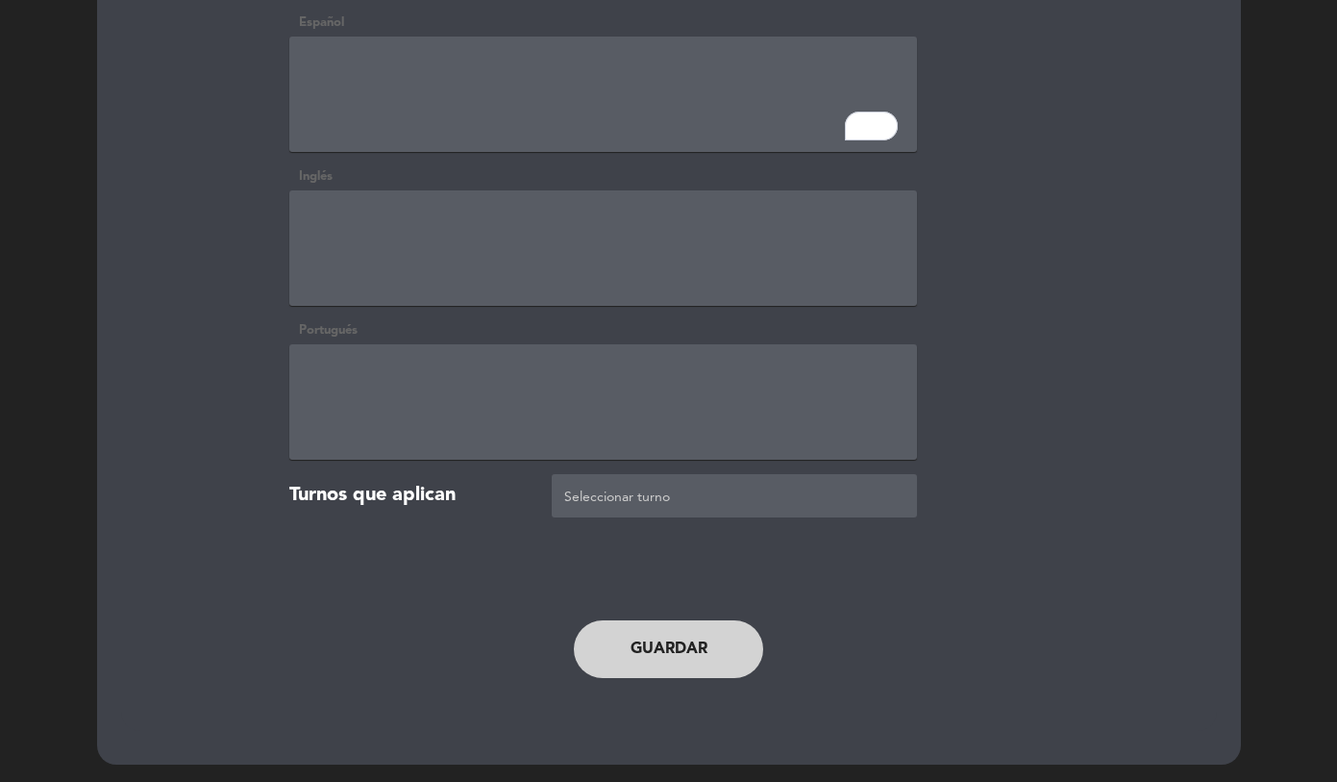
click at [662, 663] on button "Guardar" at bounding box center [669, 649] width 190 height 58
